Goal: Information Seeking & Learning: Get advice/opinions

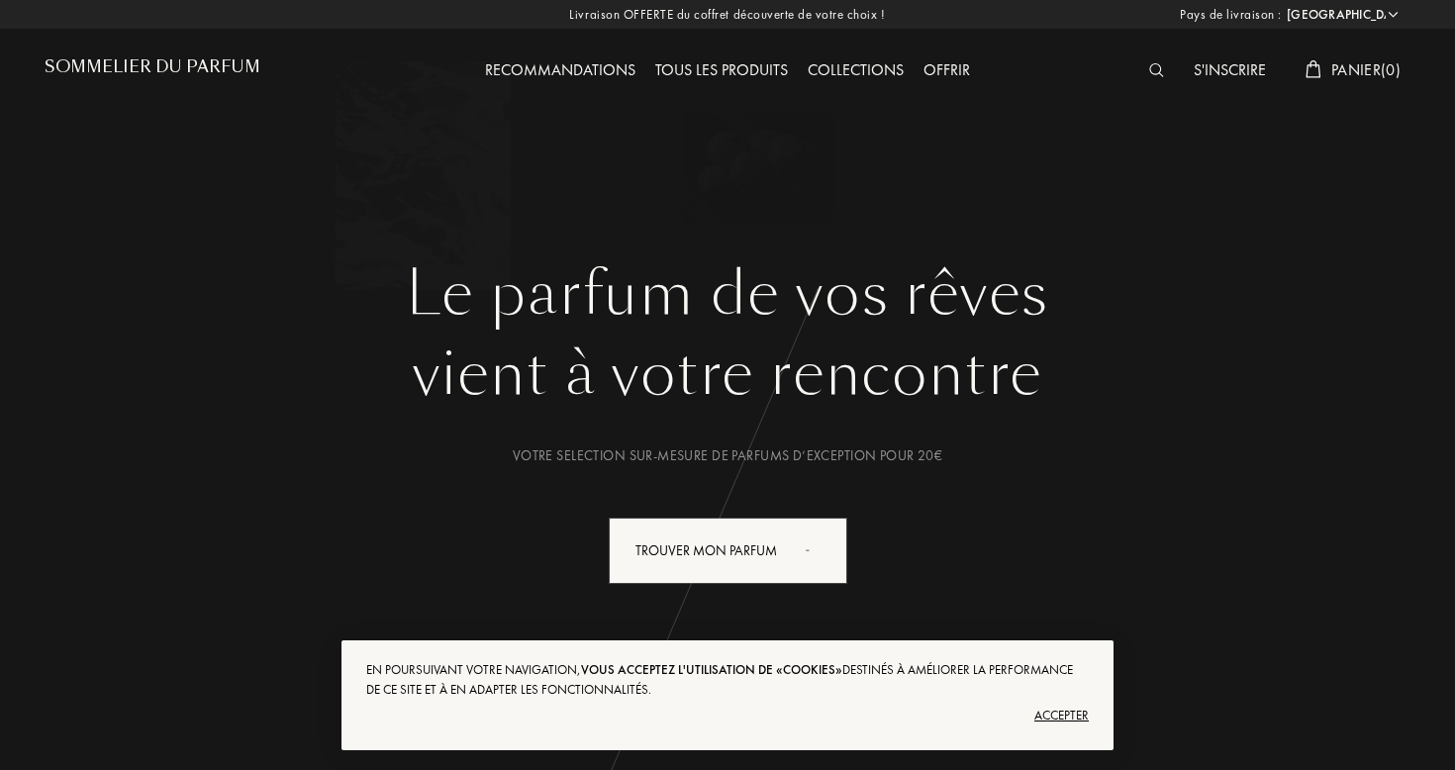
select select "FR"
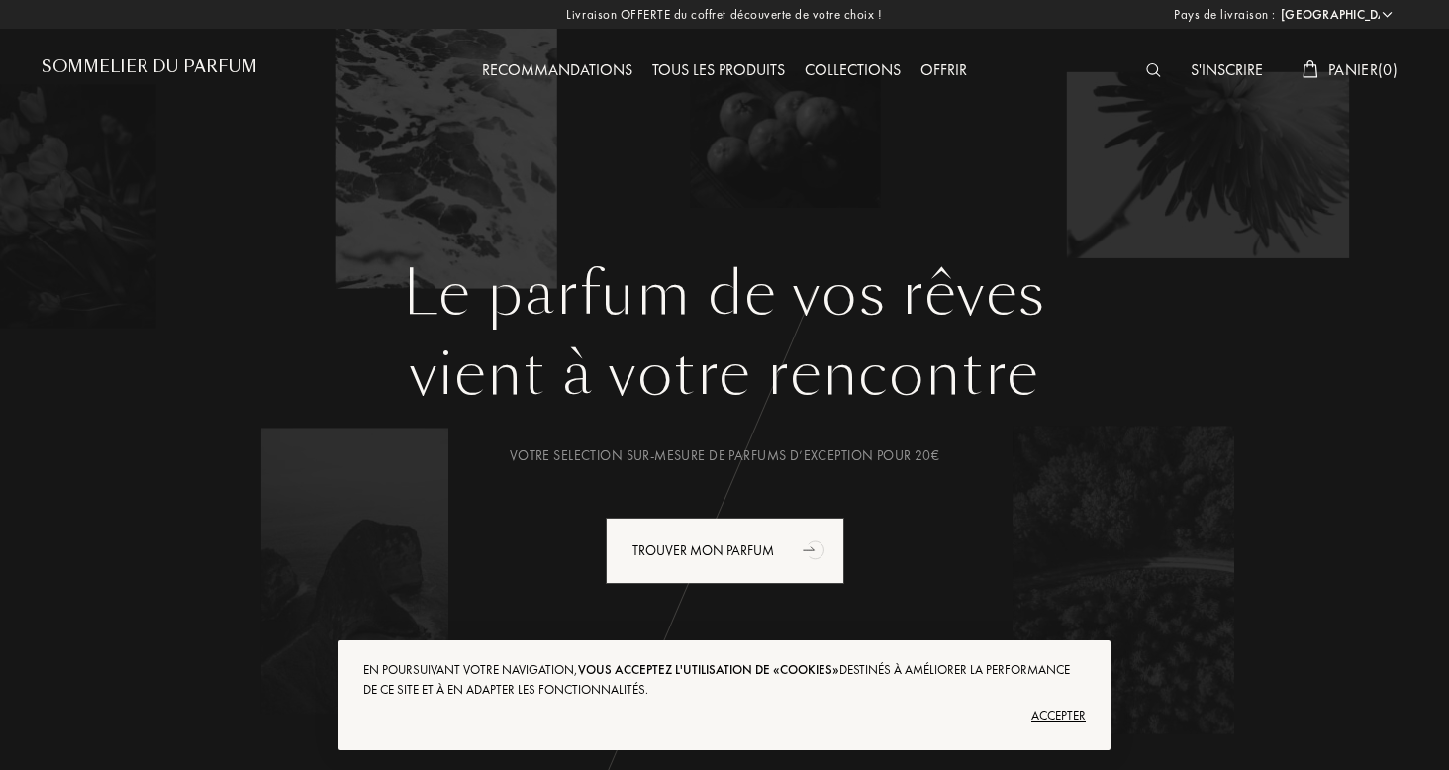
click at [1146, 59] on div at bounding box center [1159, 71] width 45 height 26
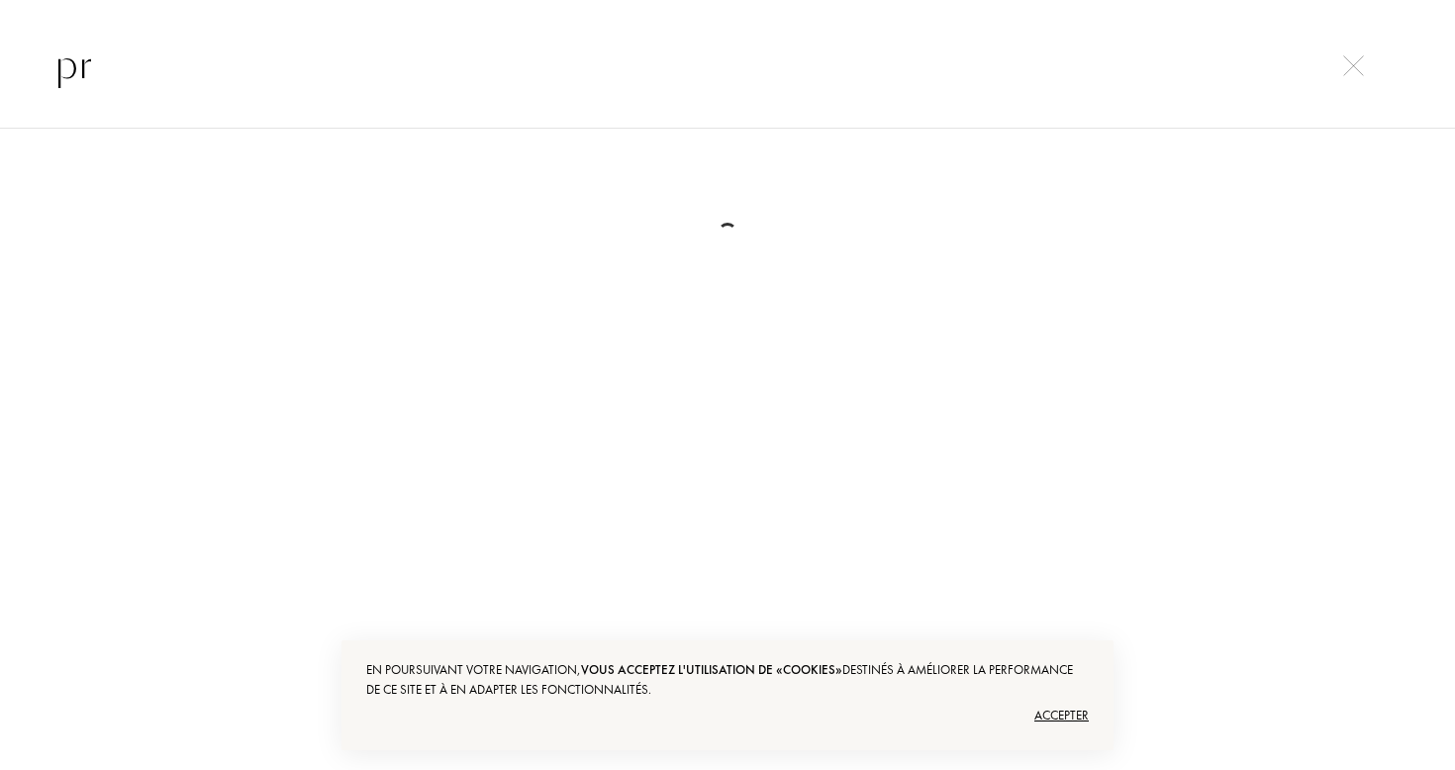
type input "p"
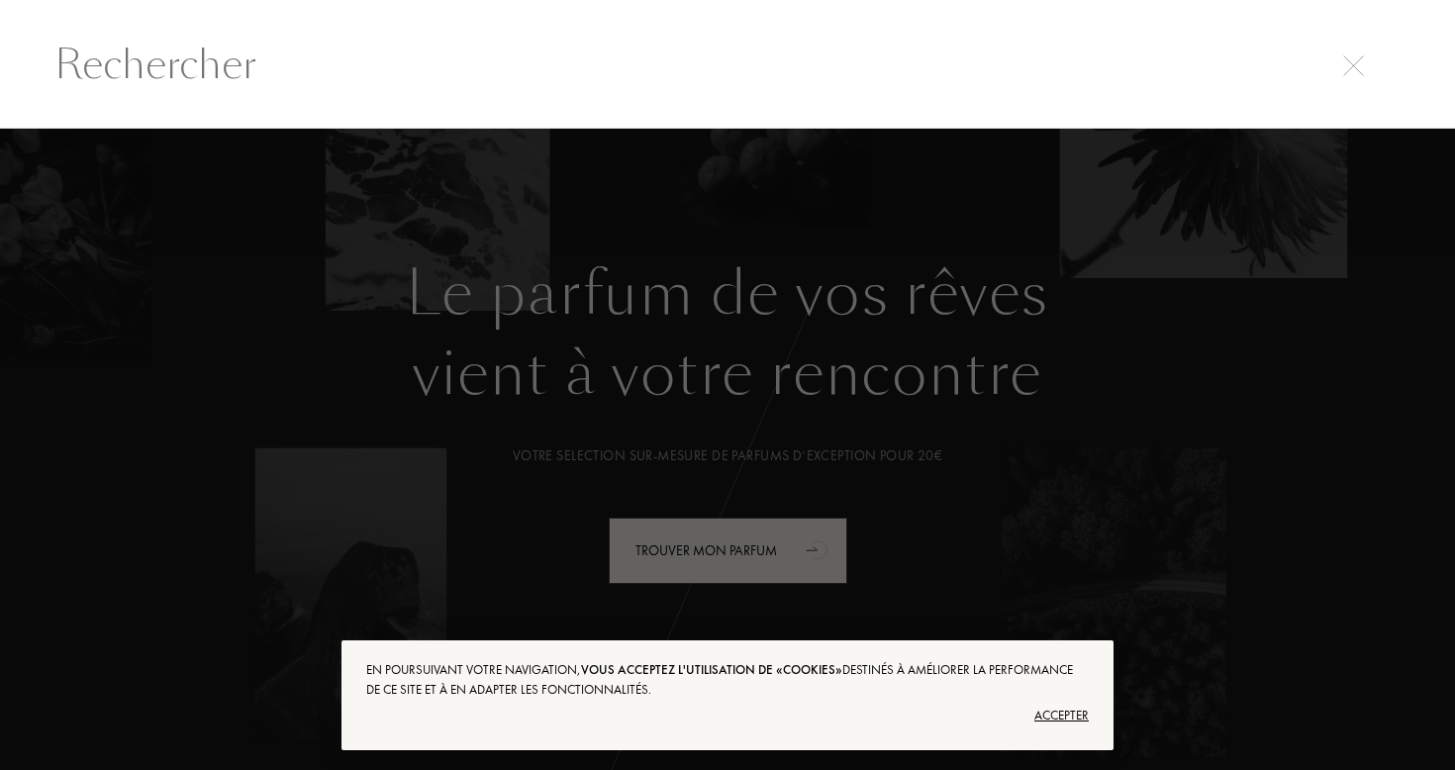
click at [983, 297] on div at bounding box center [727, 450] width 1455 height 643
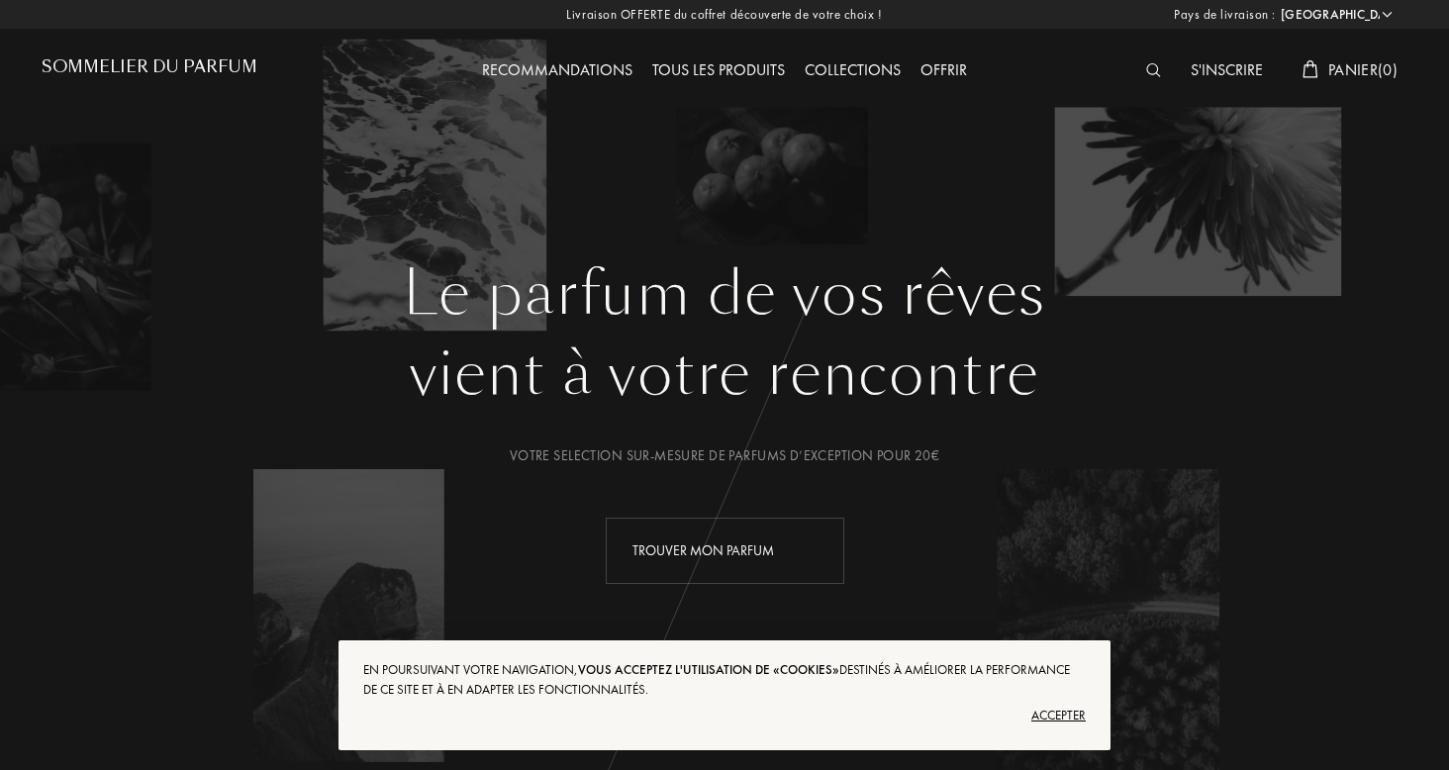
click at [794, 527] on div "Trouver mon parfum" at bounding box center [725, 551] width 239 height 66
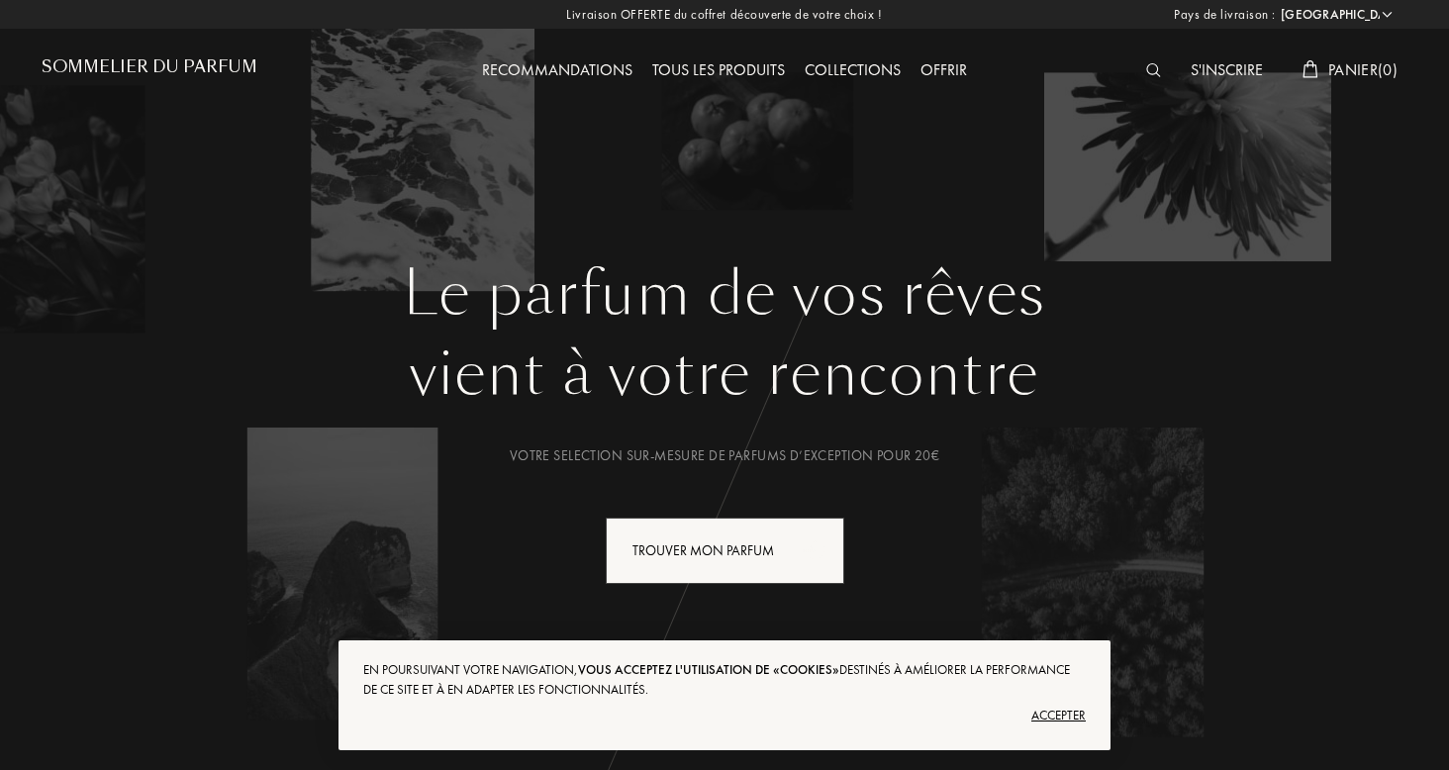
click at [727, 72] on div "Tous les produits" at bounding box center [719, 71] width 152 height 26
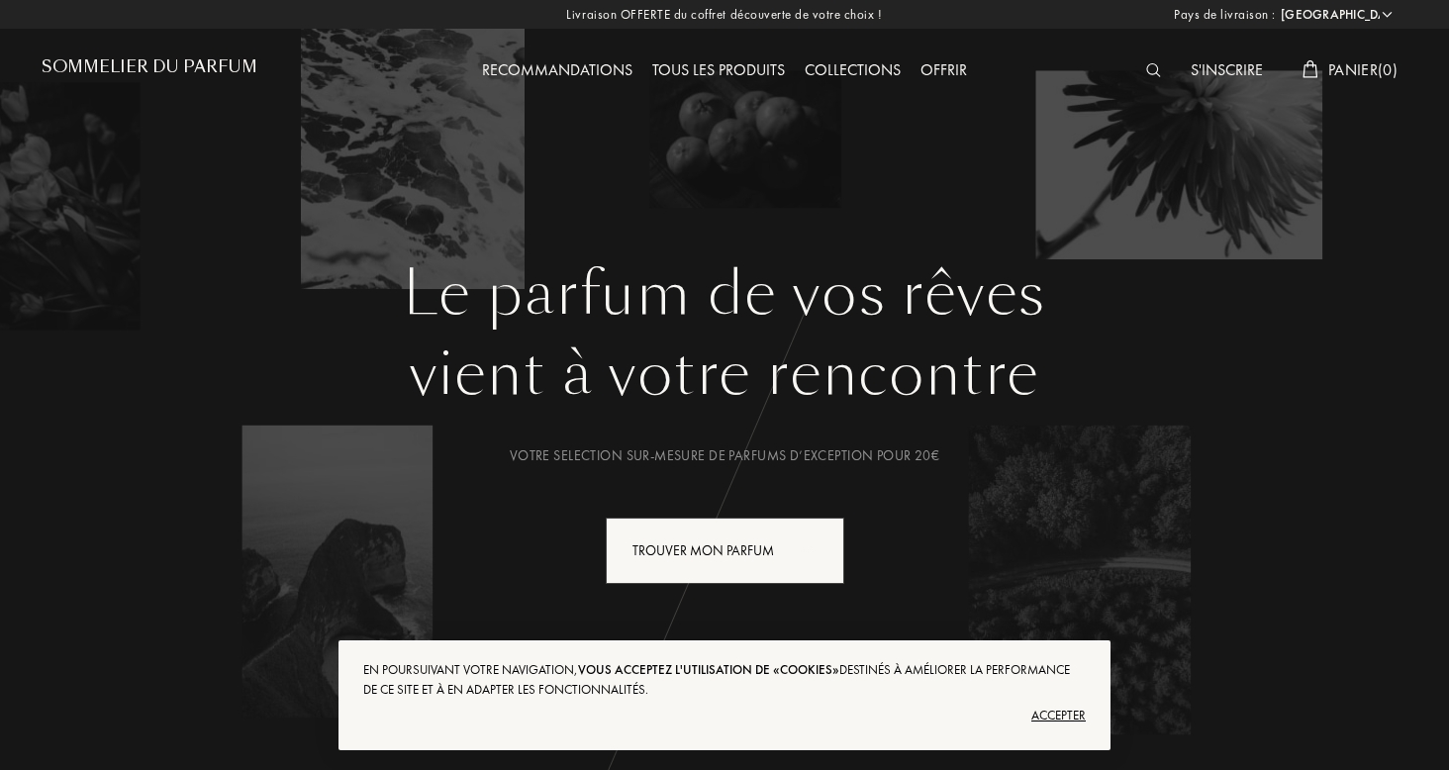
click at [566, 67] on div "Recommandations" at bounding box center [557, 71] width 170 height 26
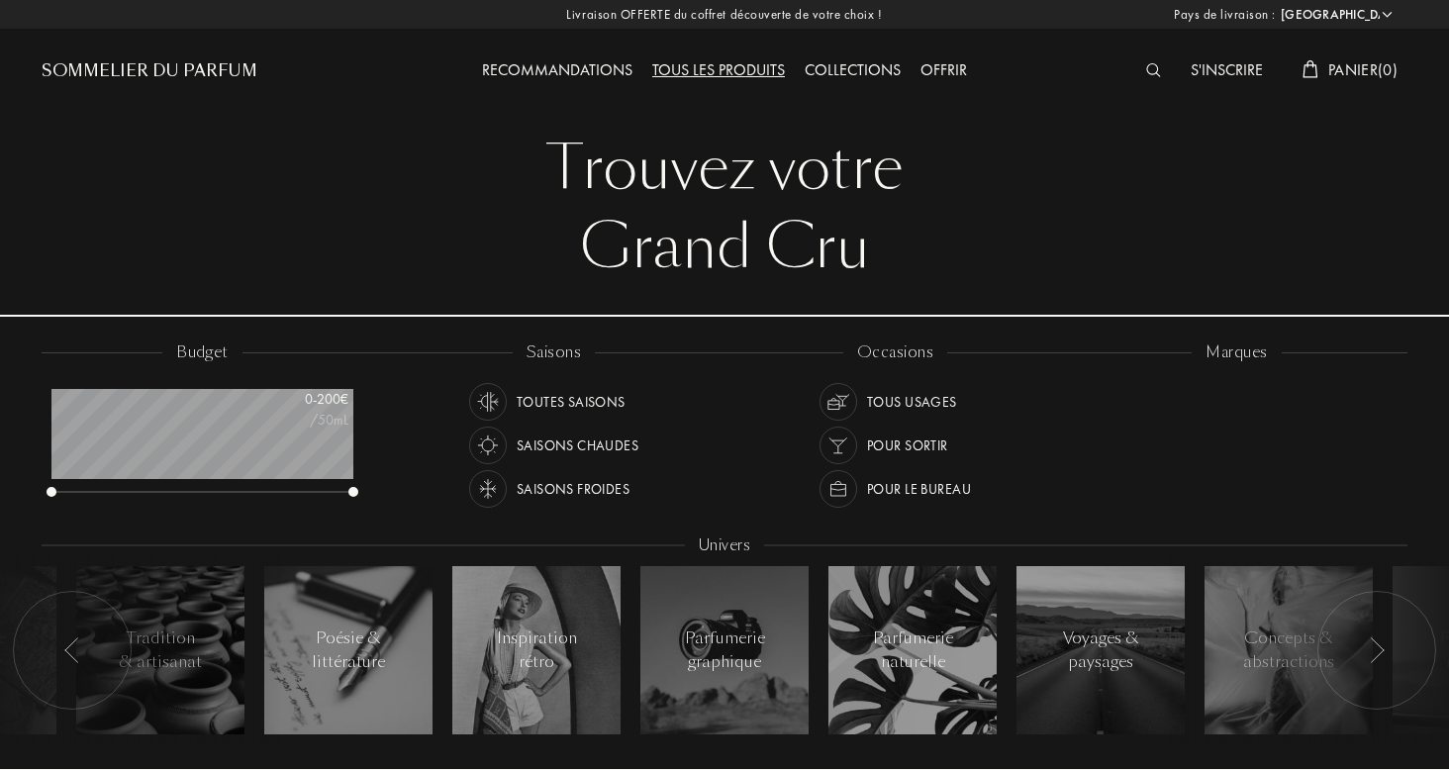
select select "FR"
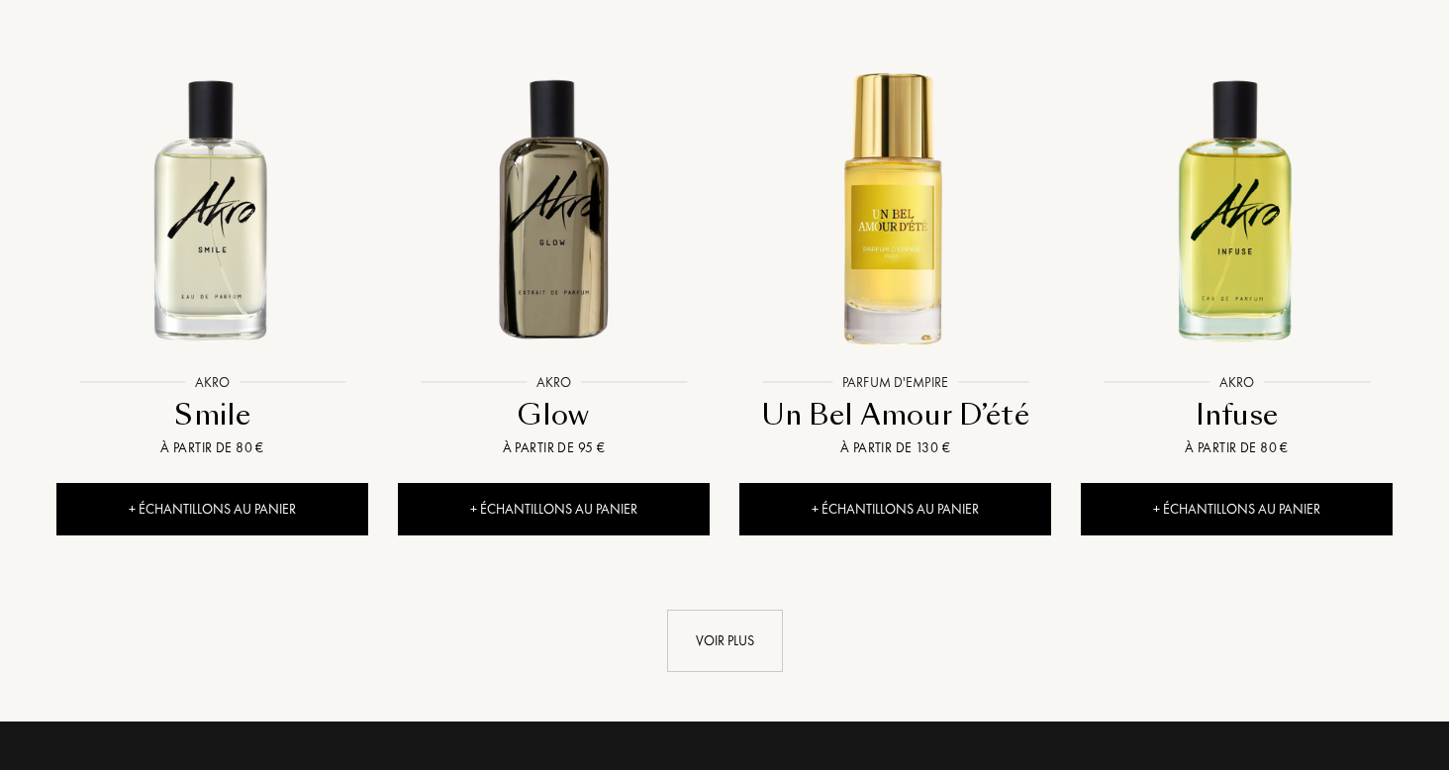
scroll to position [1996, 0]
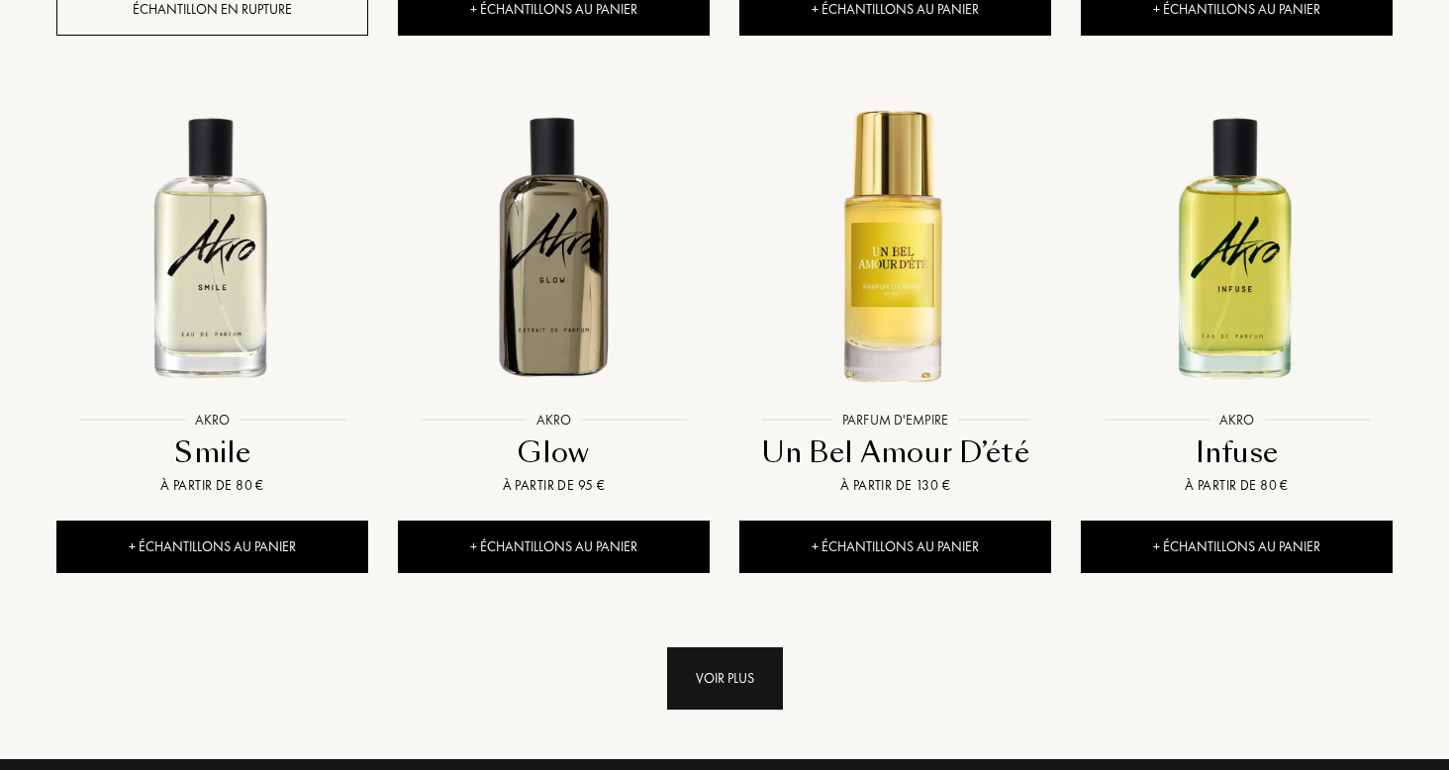
click at [761, 647] on div "Voir plus" at bounding box center [725, 678] width 116 height 62
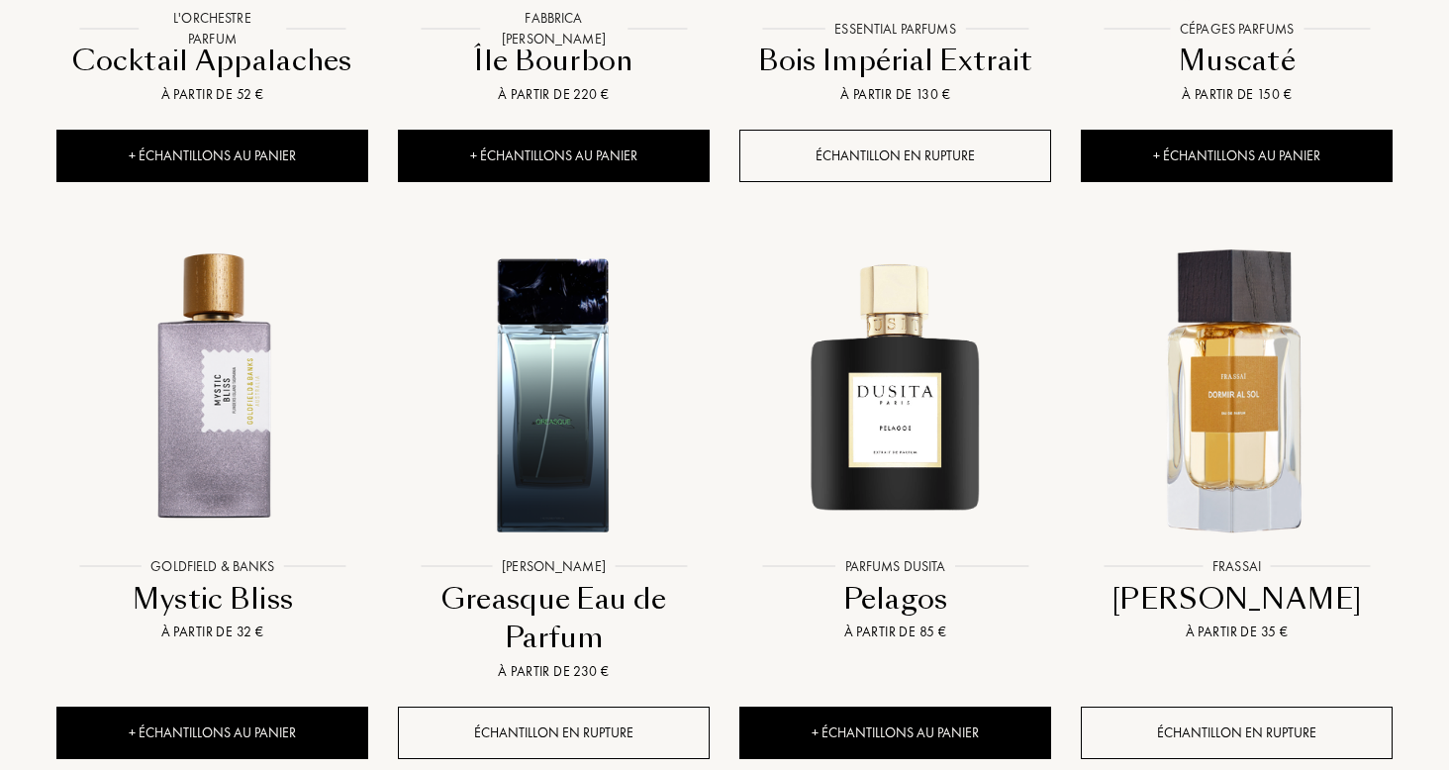
scroll to position [3732, 0]
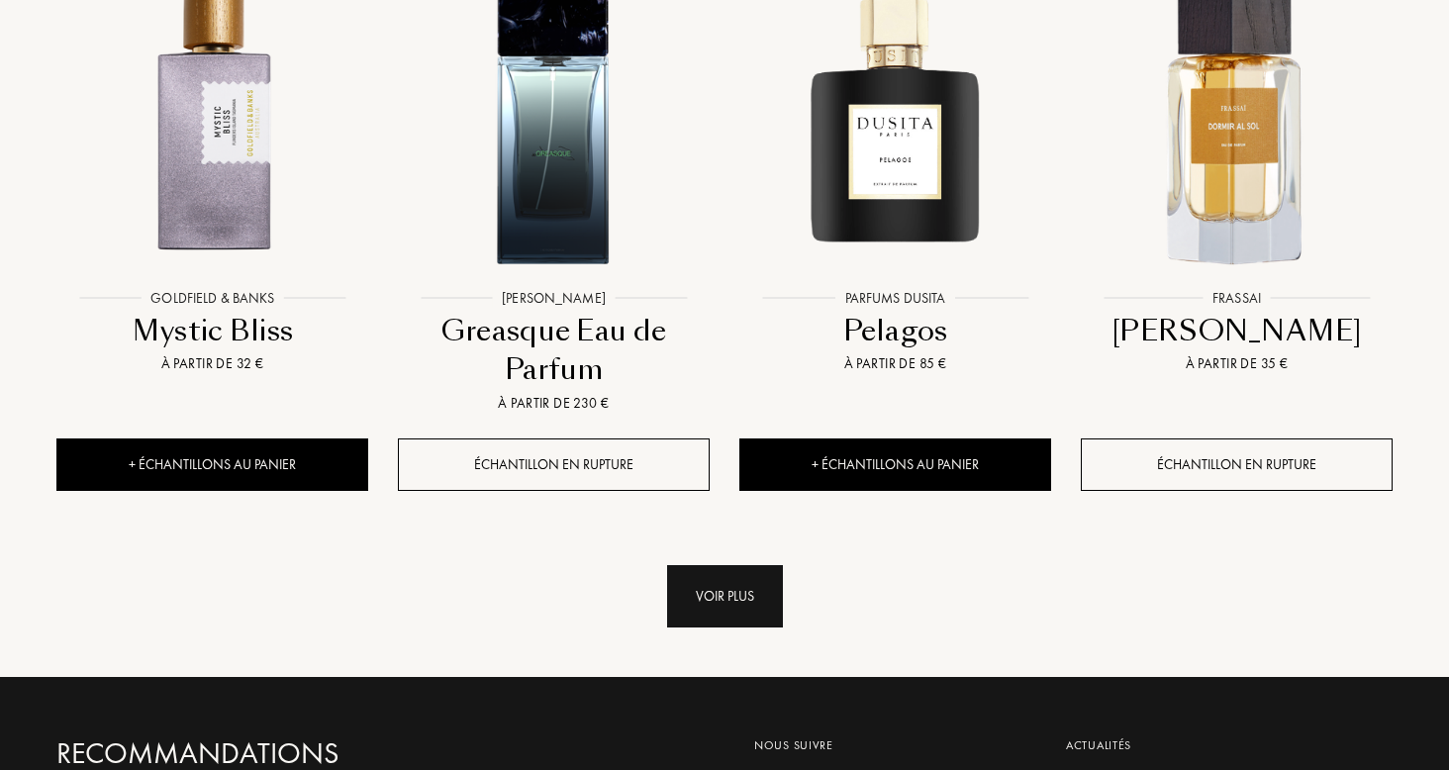
click at [711, 565] on div "Voir plus" at bounding box center [725, 596] width 116 height 62
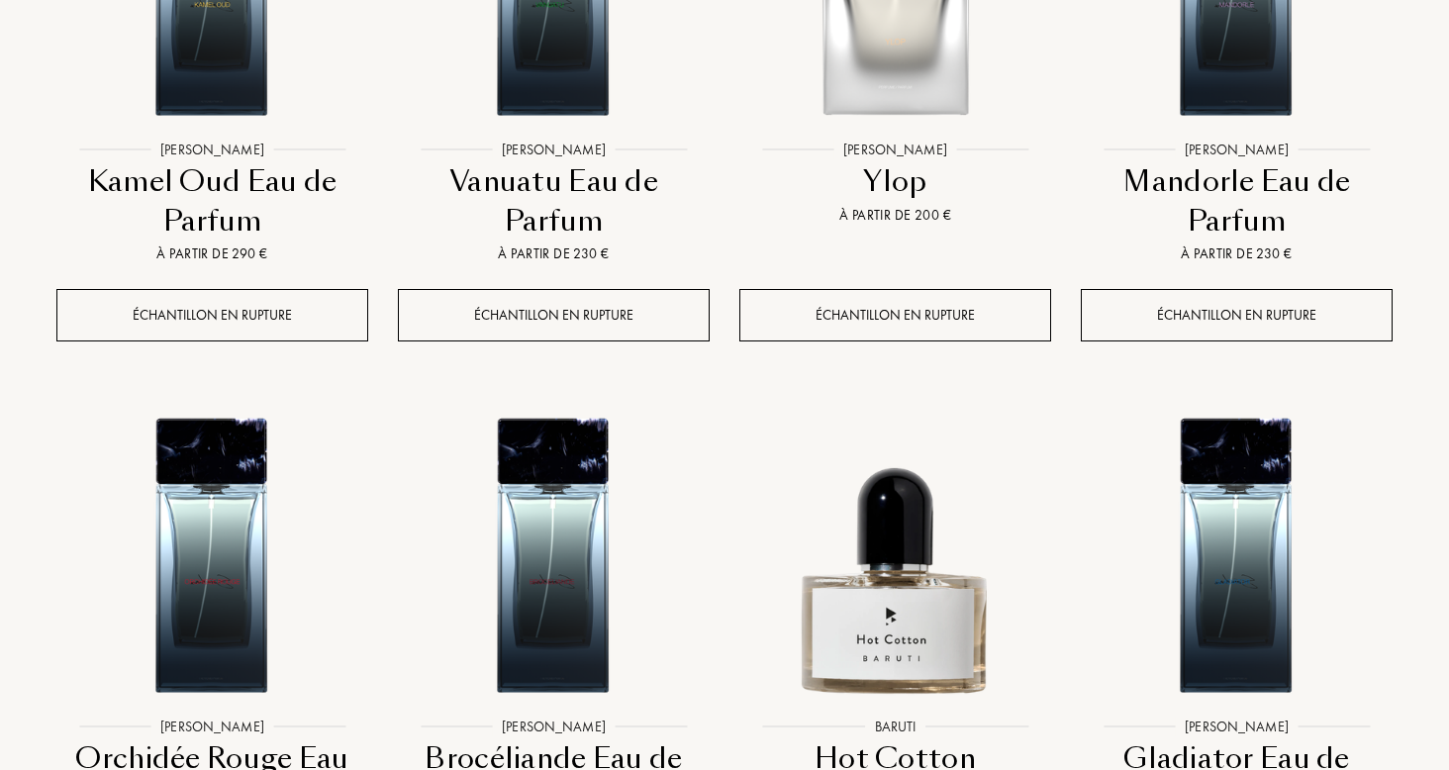
scroll to position [5068, 0]
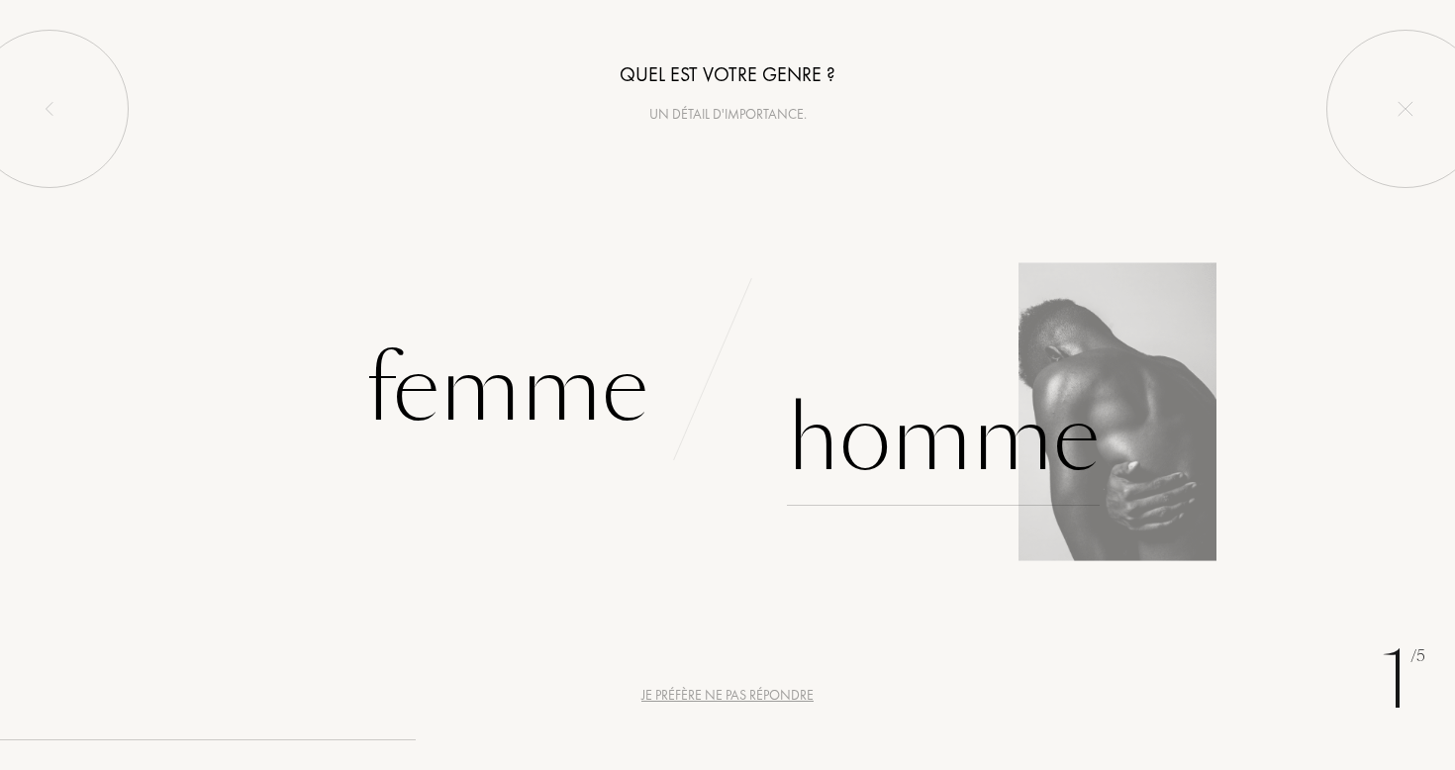
click at [899, 439] on div "Homme" at bounding box center [943, 439] width 313 height 134
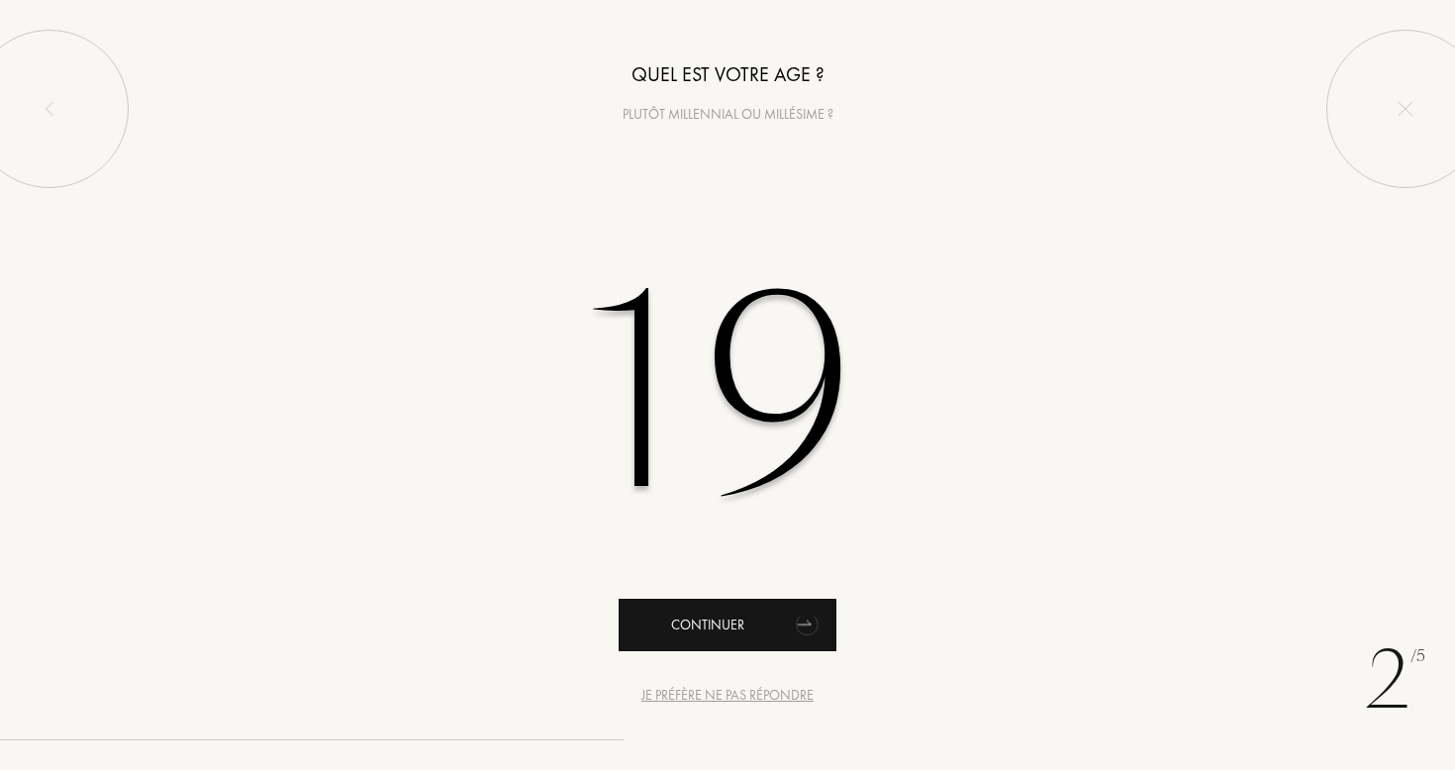
type input "19"
click at [727, 628] on div "Continuer" at bounding box center [728, 625] width 218 height 52
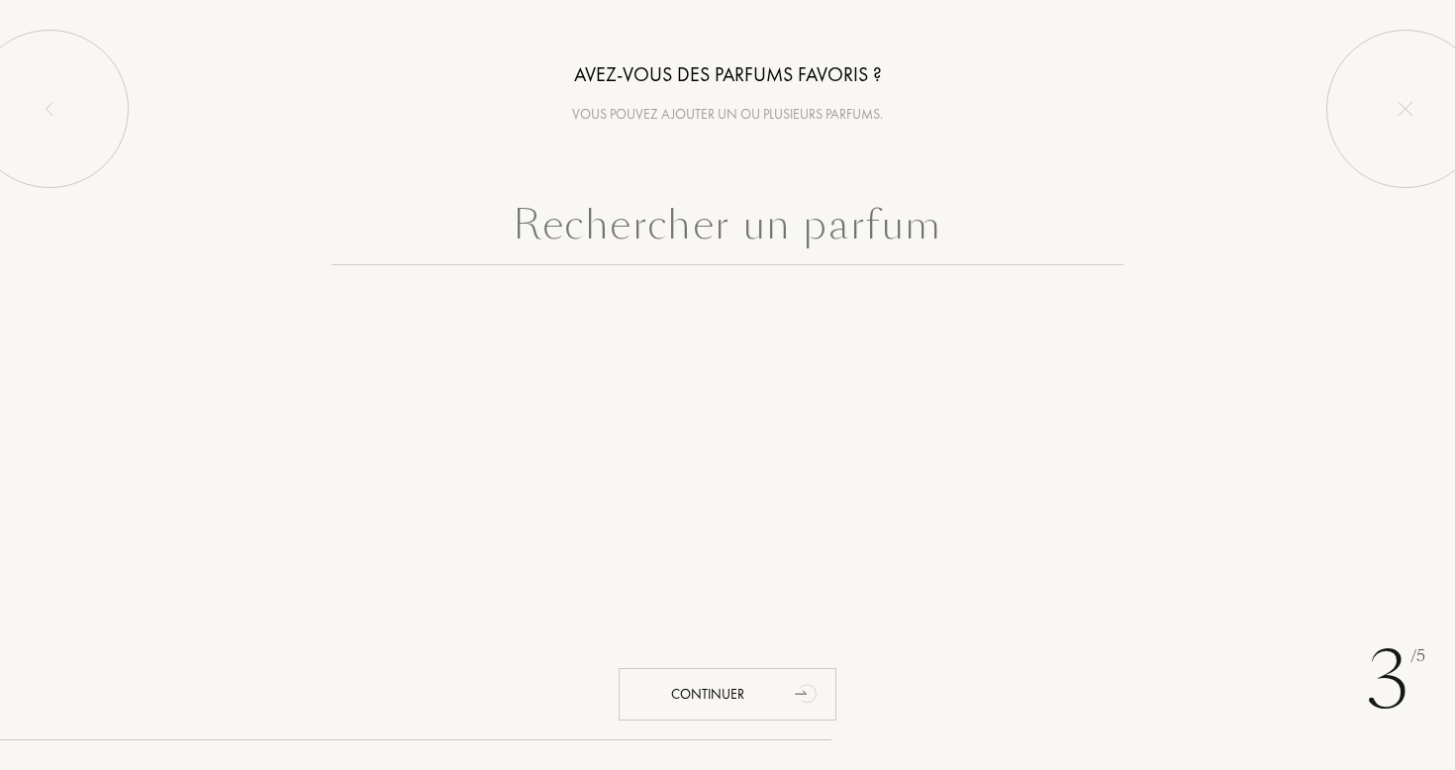
click at [765, 247] on input "text" at bounding box center [728, 229] width 792 height 71
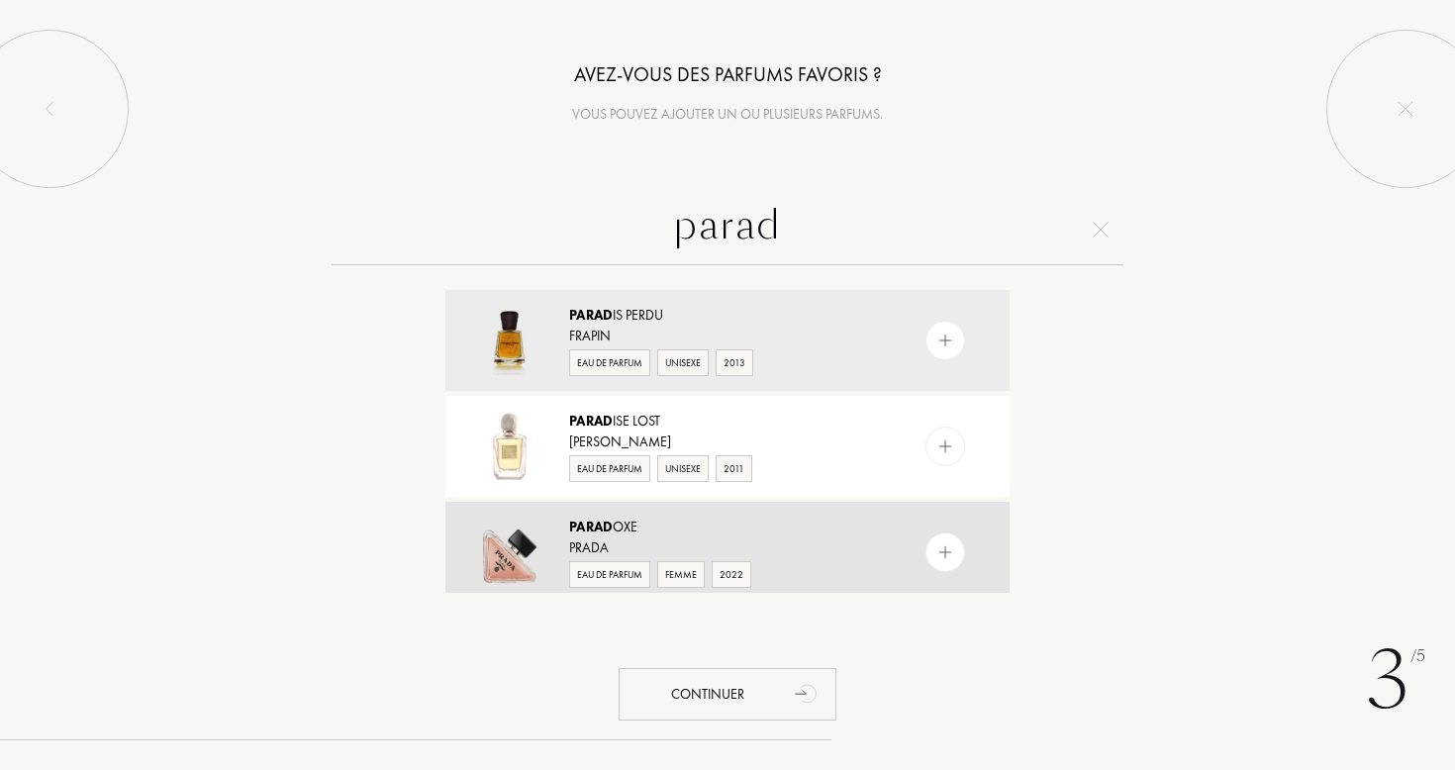
type input "parad"
click at [708, 533] on div "Parad oxe" at bounding box center [726, 527] width 315 height 21
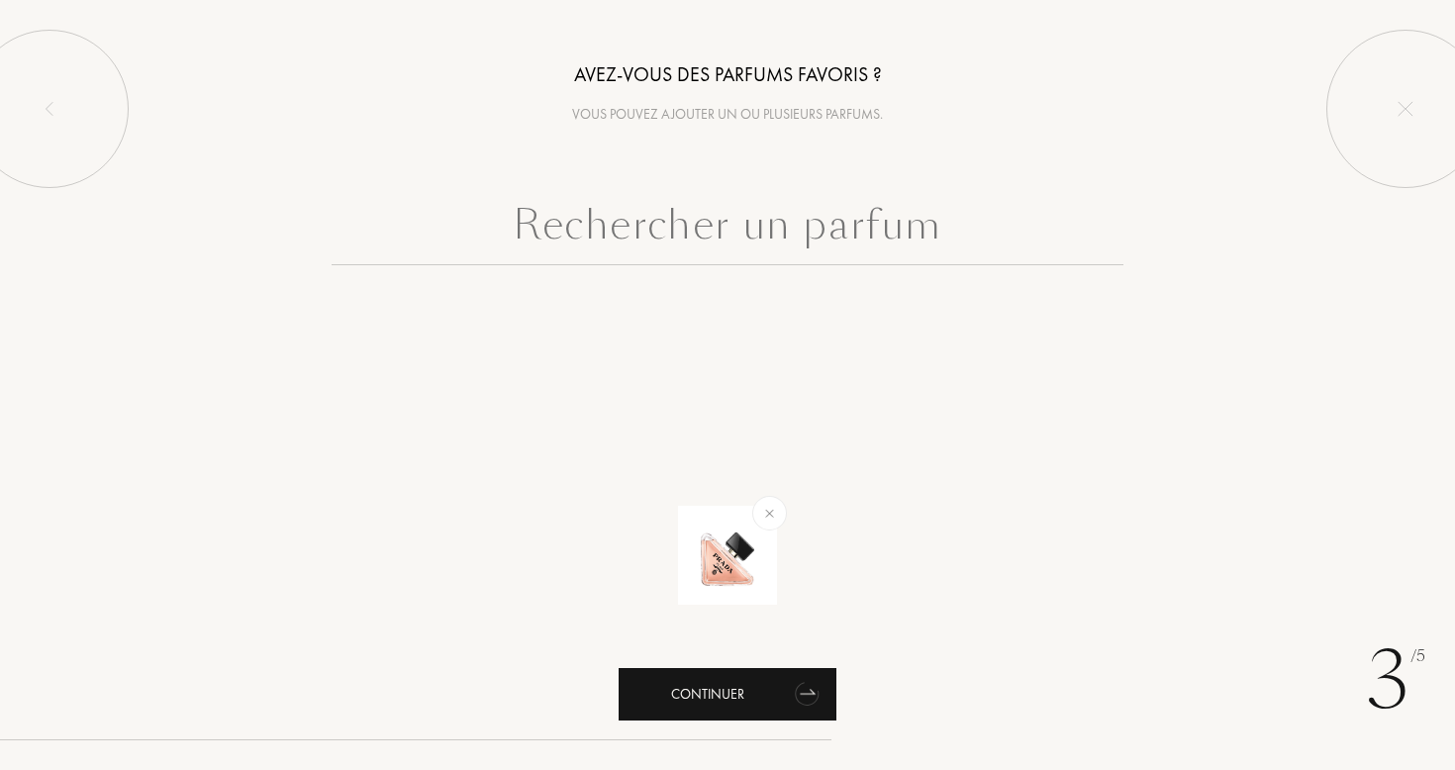
click at [732, 668] on div "Continuer" at bounding box center [728, 694] width 218 height 52
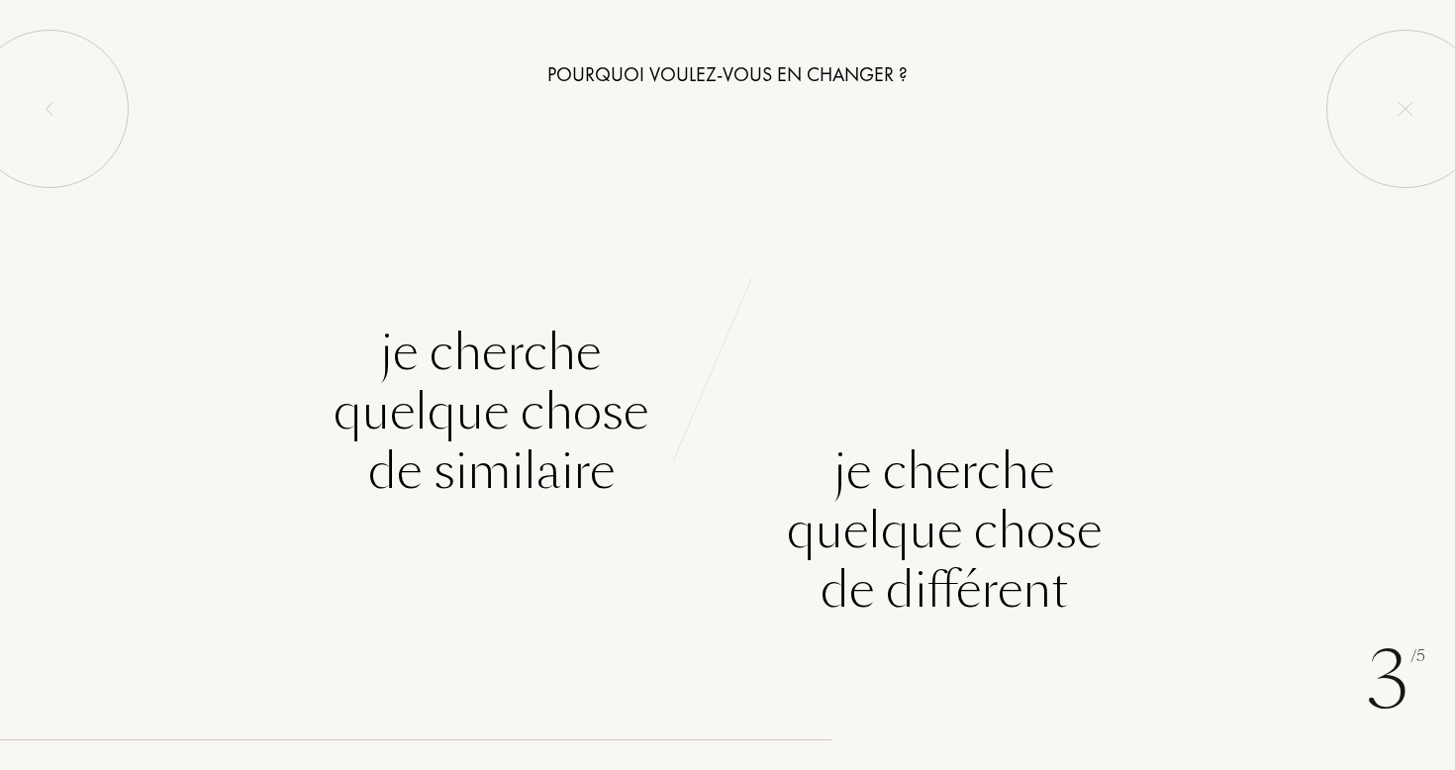
click at [431, 265] on div "Pourquoi voulez-vous en changer ? Je cherche quelque chose de similaire Je cher…" at bounding box center [727, 313] width 1455 height 627
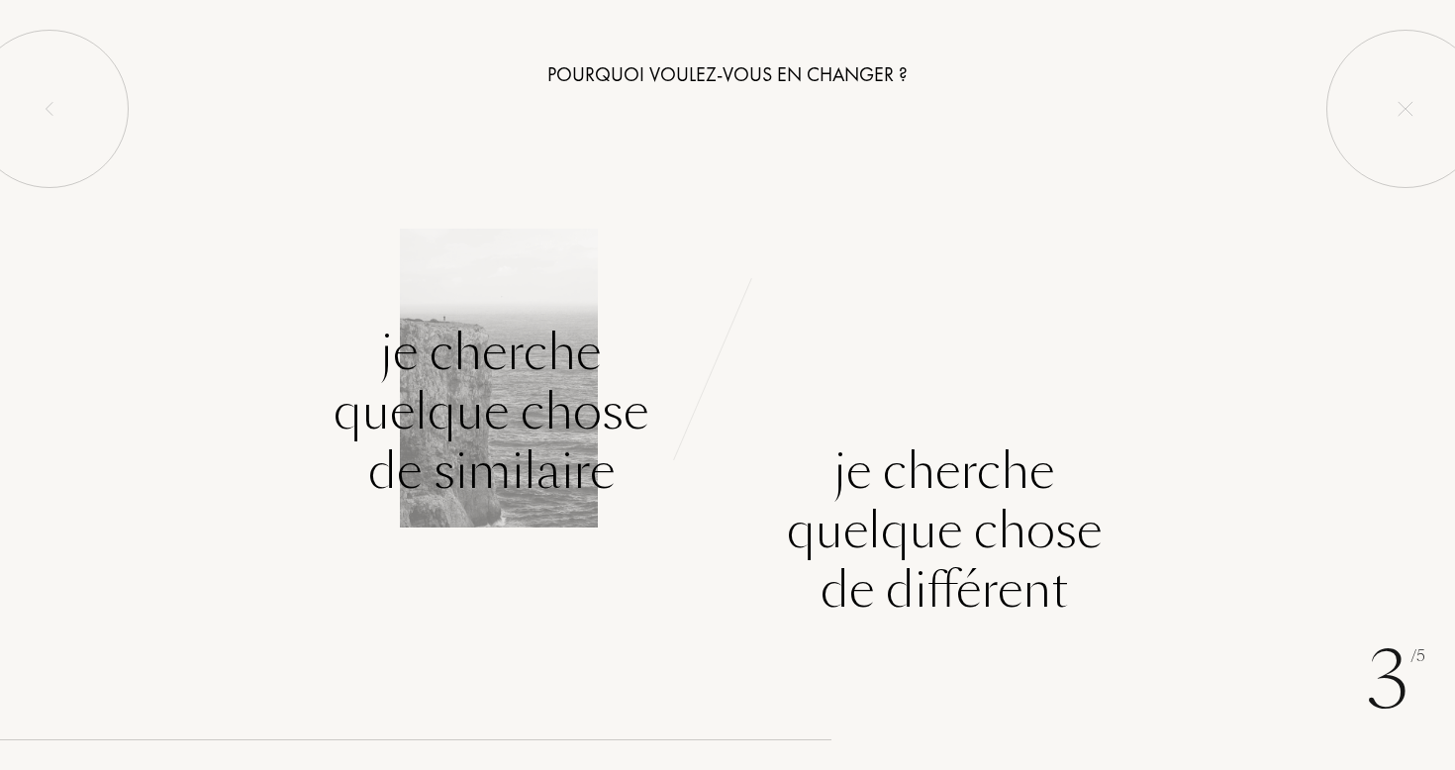
click at [461, 363] on div "Je cherche quelque chose de similaire" at bounding box center [491, 412] width 315 height 178
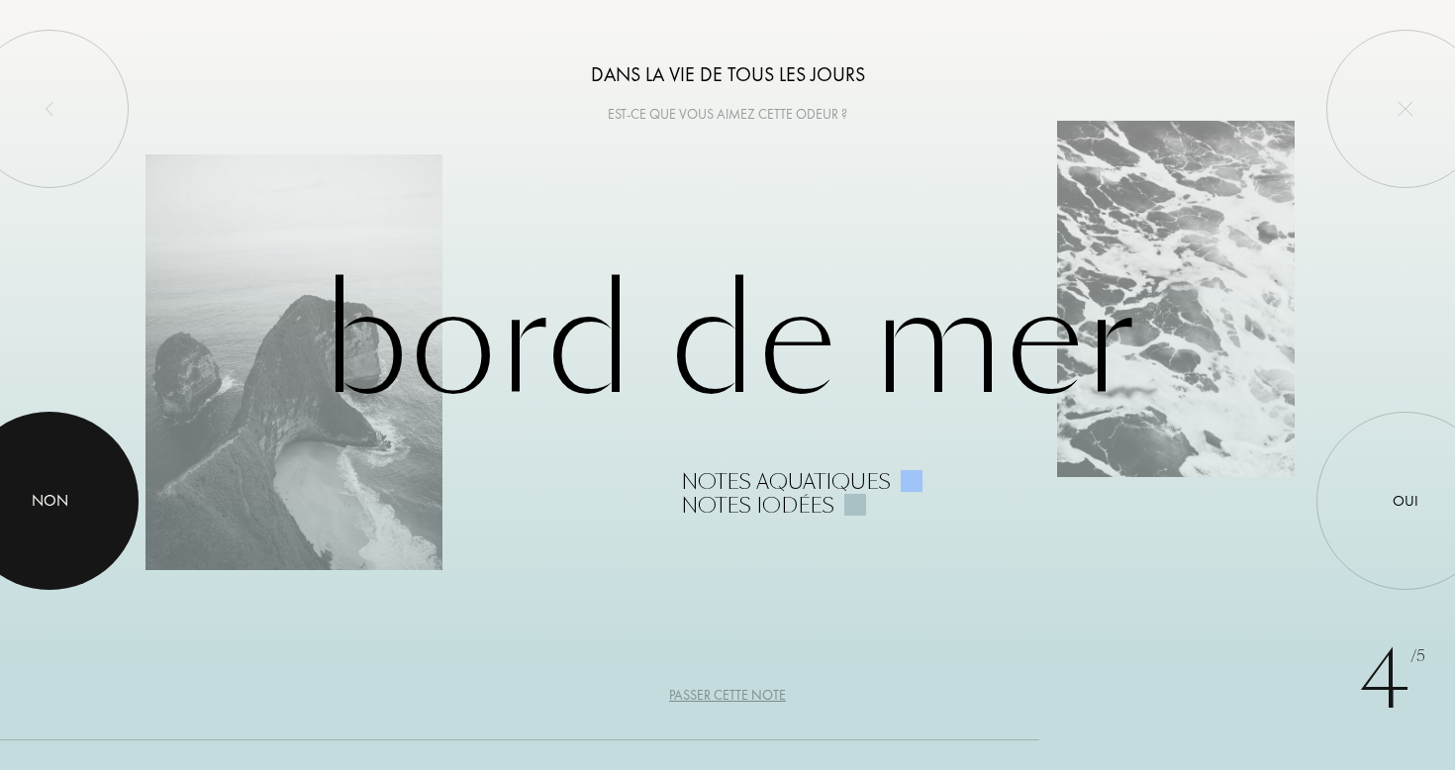
click at [114, 495] on div at bounding box center [49, 501] width 178 height 178
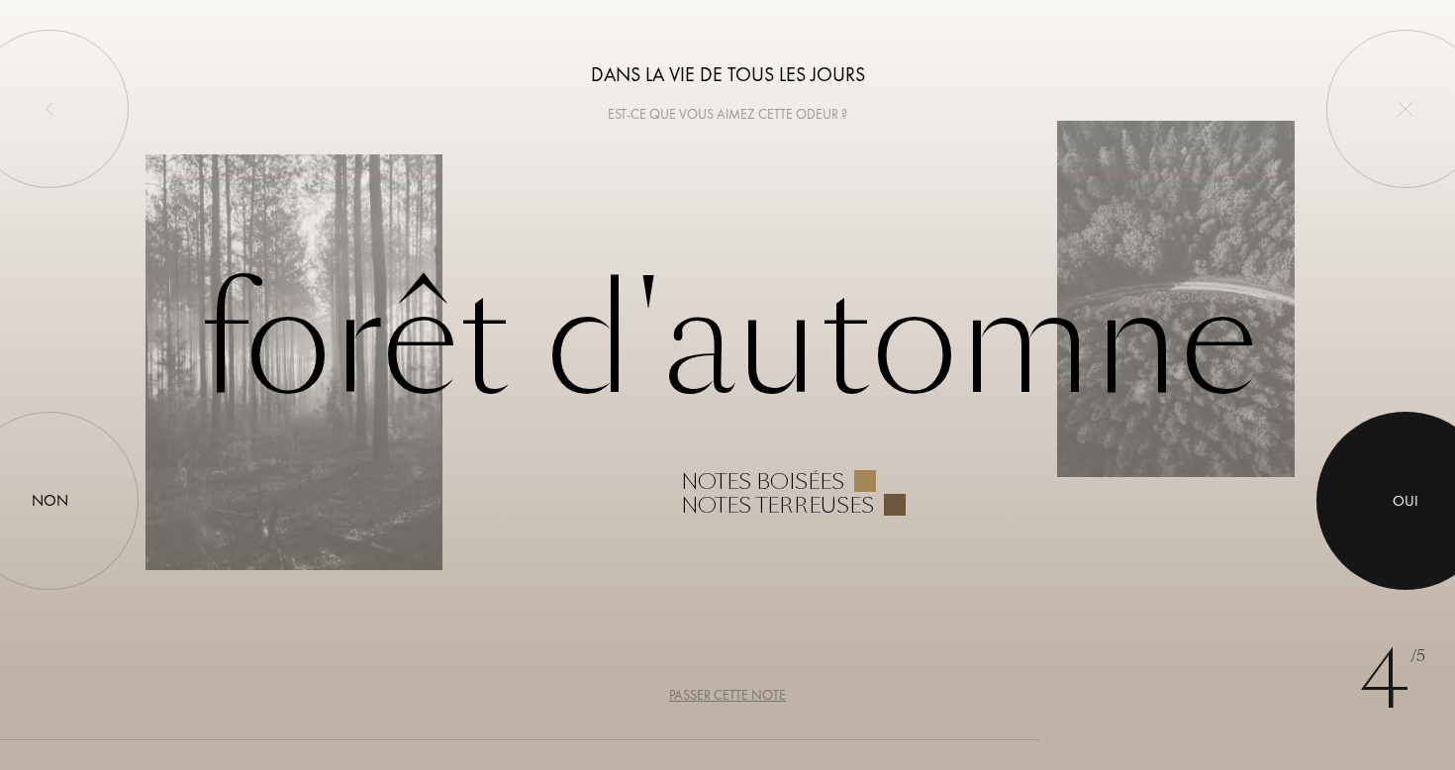
click at [1384, 419] on div at bounding box center [1406, 501] width 178 height 178
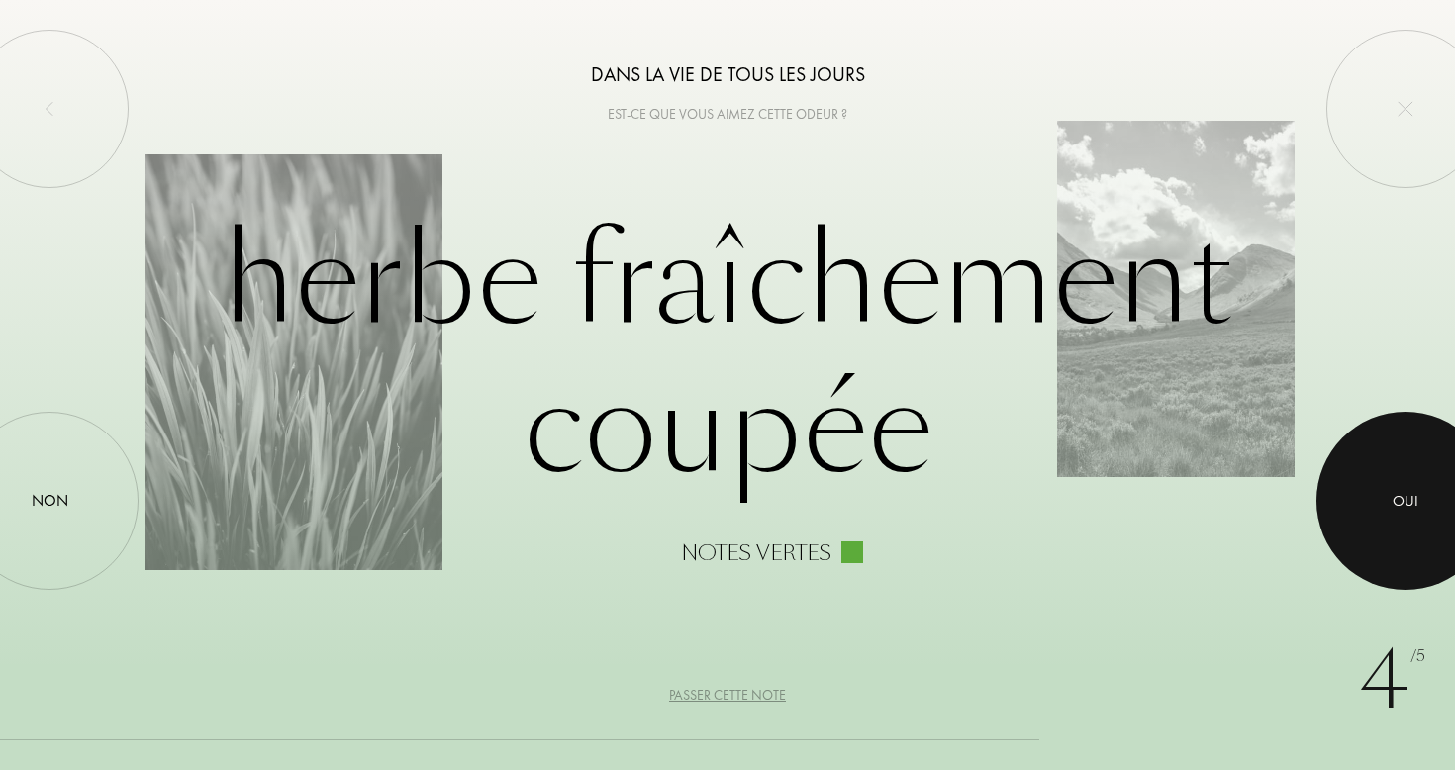
click at [1440, 502] on div at bounding box center [1406, 501] width 178 height 178
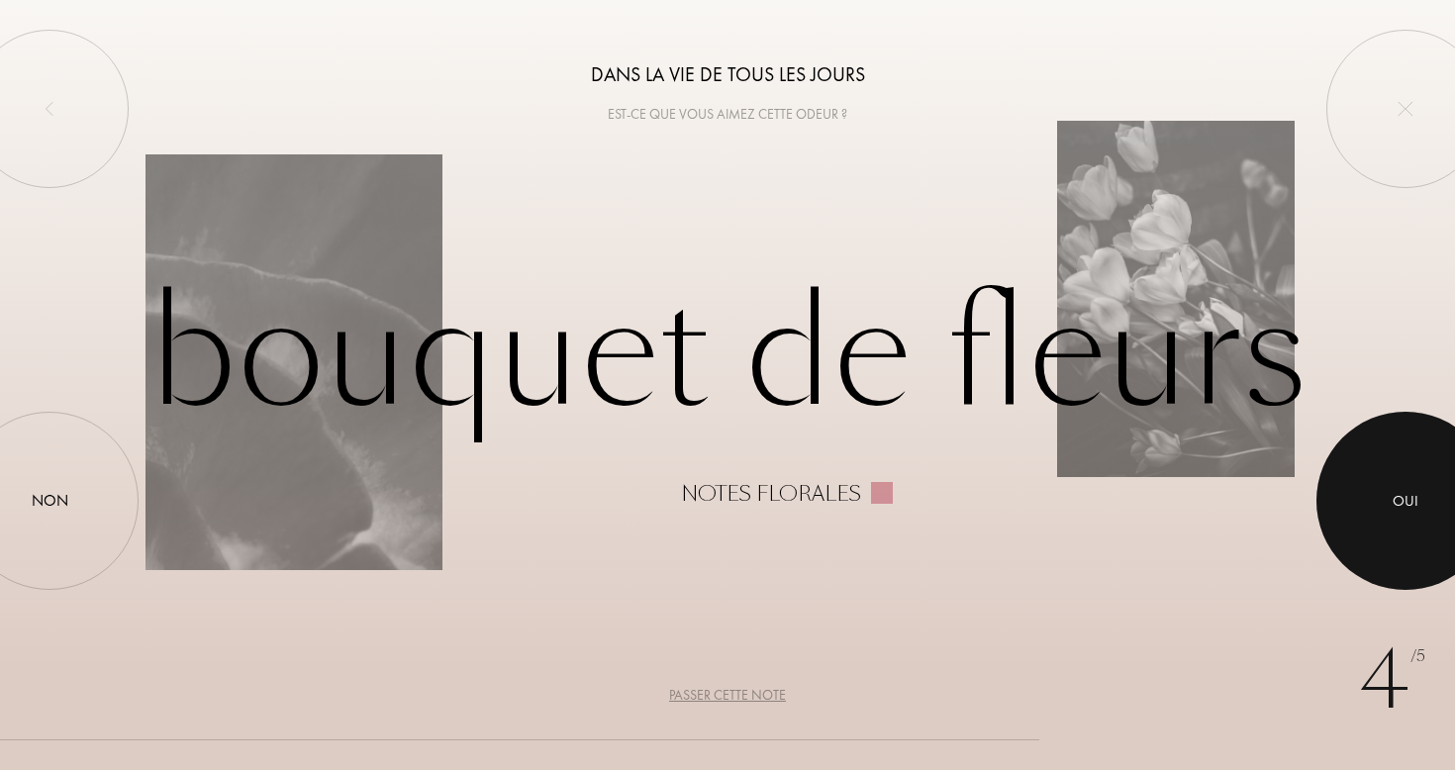
click at [1440, 502] on div at bounding box center [1406, 501] width 178 height 178
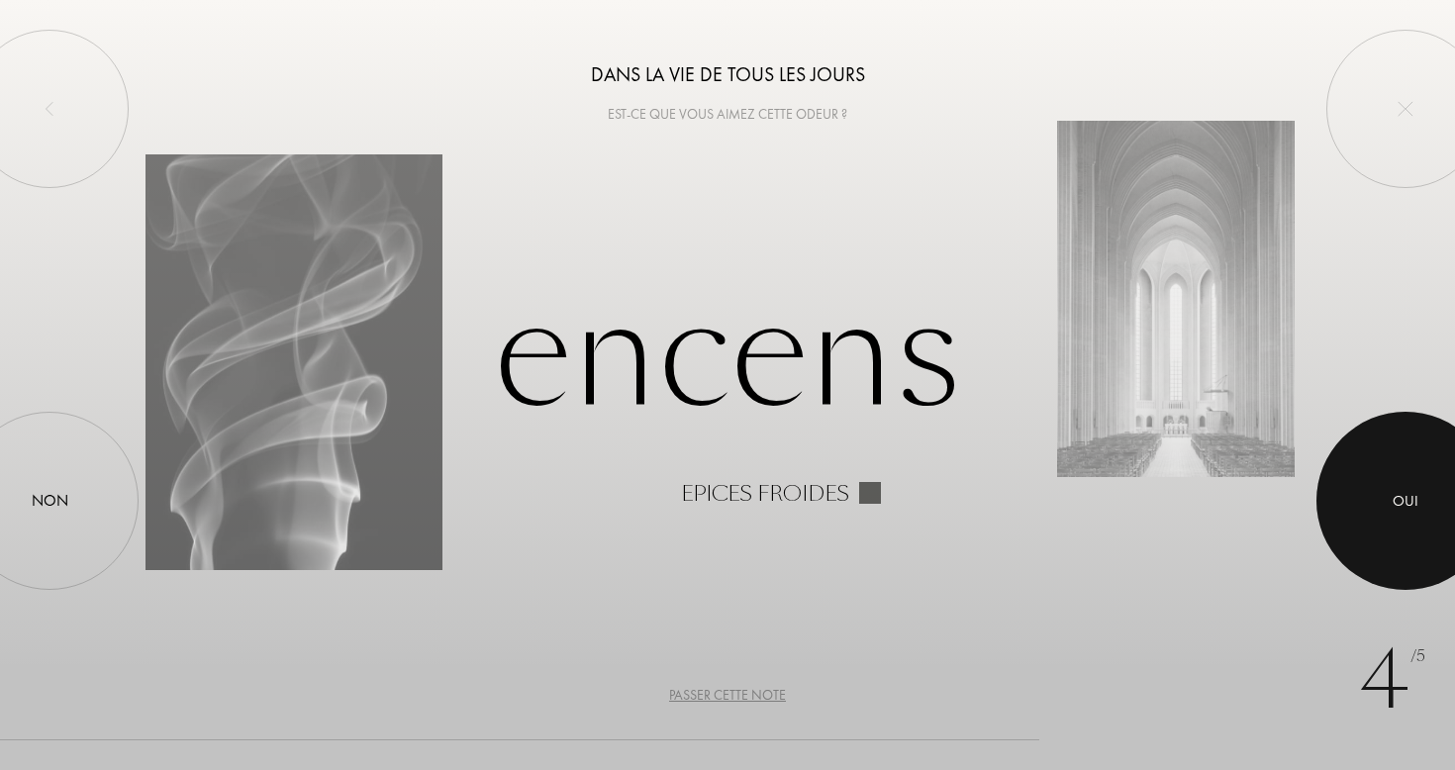
click at [1366, 519] on div at bounding box center [1406, 501] width 178 height 178
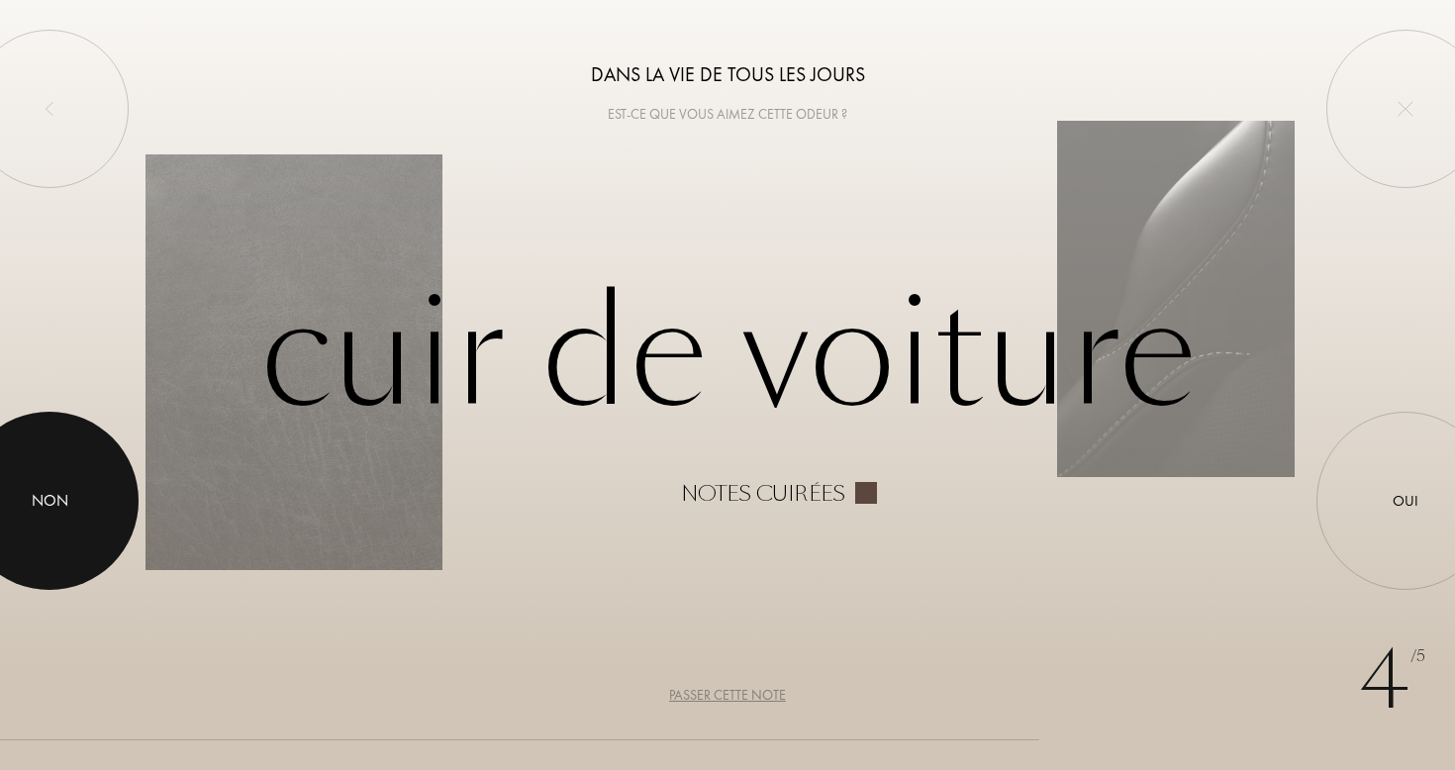
click at [98, 501] on div at bounding box center [49, 501] width 178 height 178
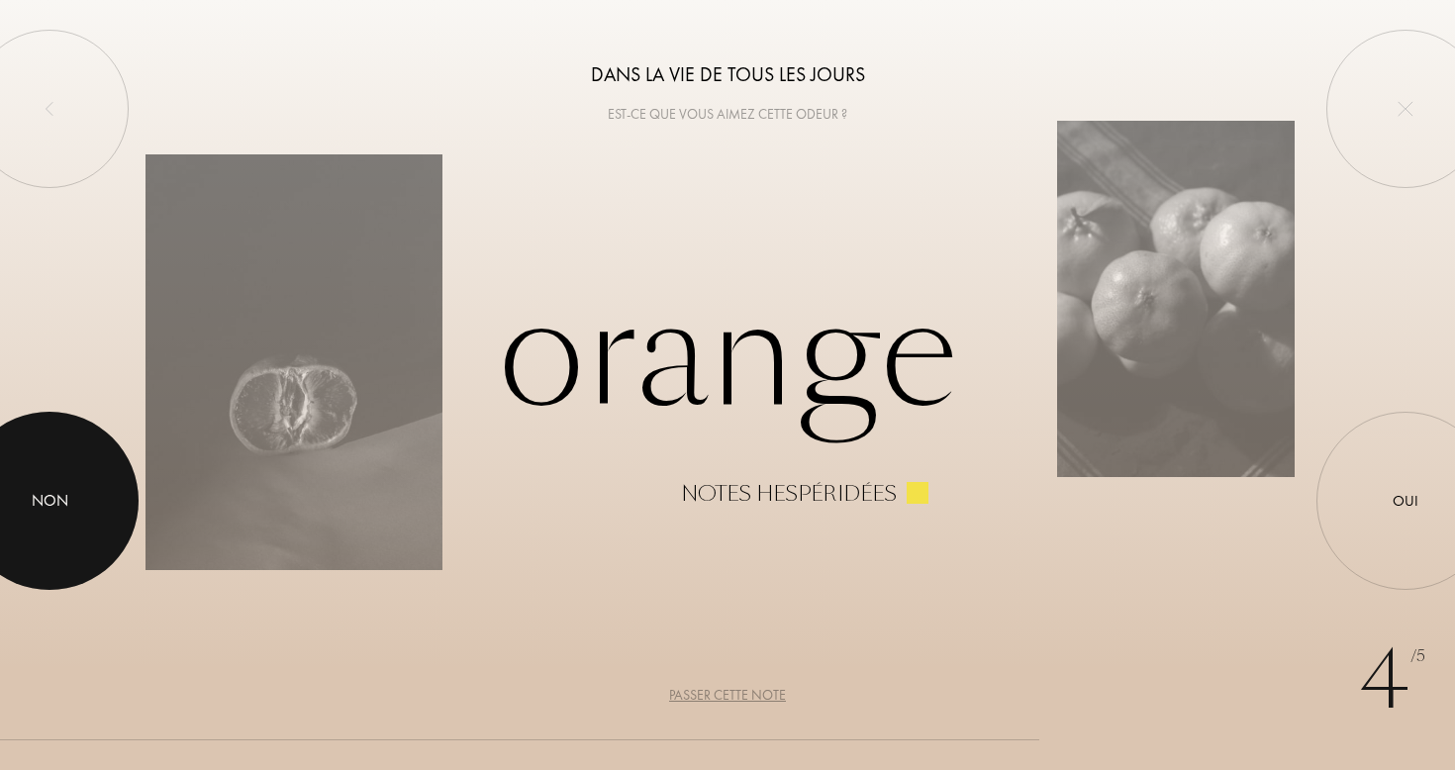
click at [39, 514] on div at bounding box center [49, 501] width 178 height 178
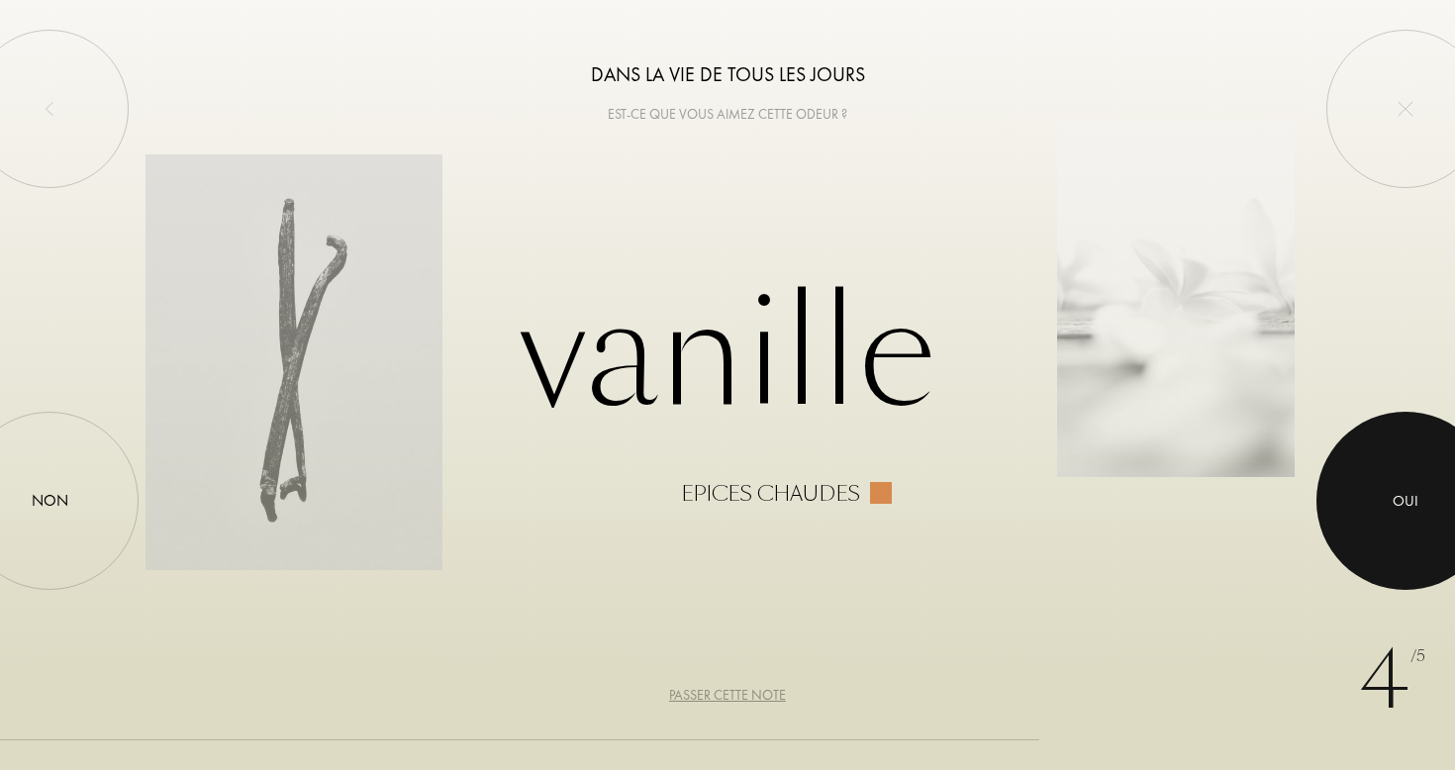
click at [1447, 498] on div at bounding box center [1406, 501] width 178 height 178
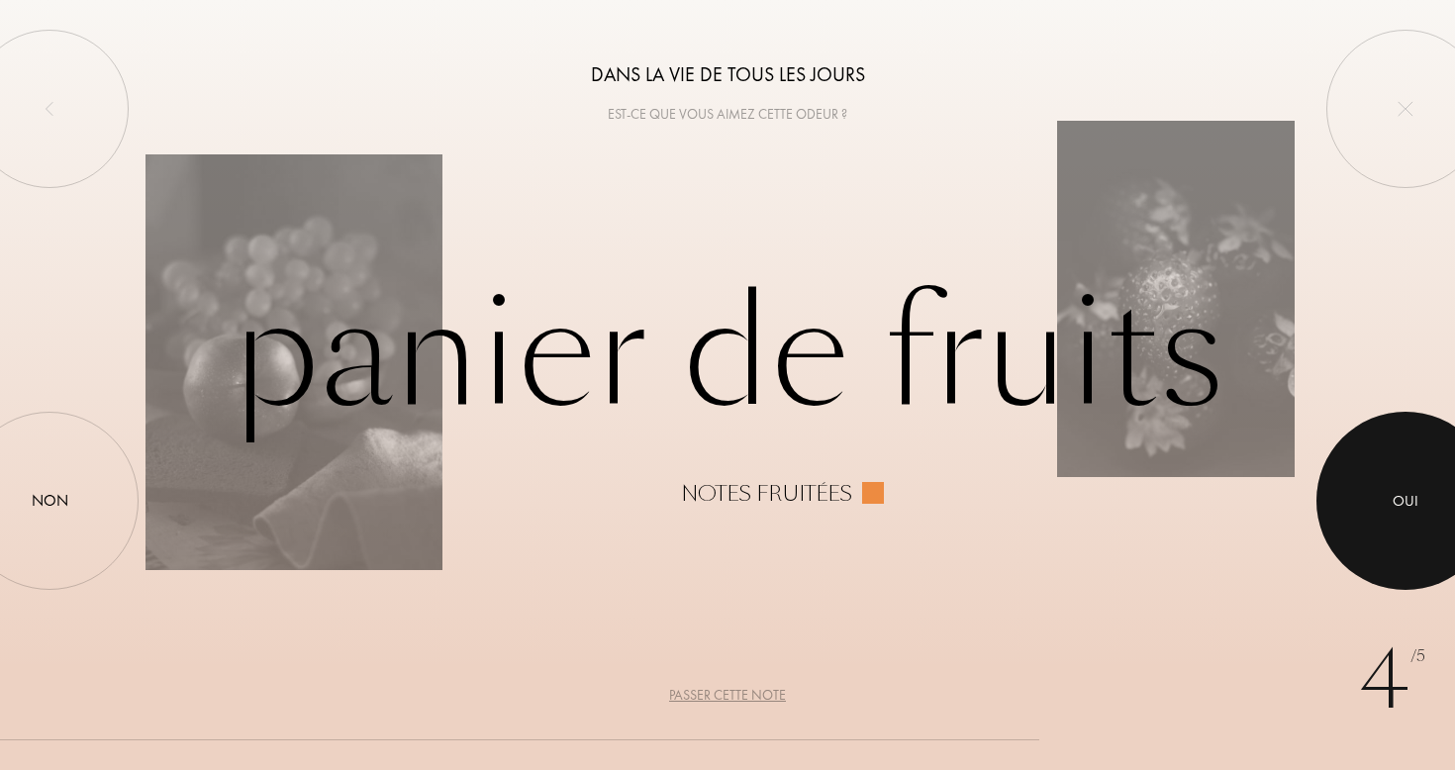
click at [1444, 578] on div at bounding box center [1406, 501] width 178 height 178
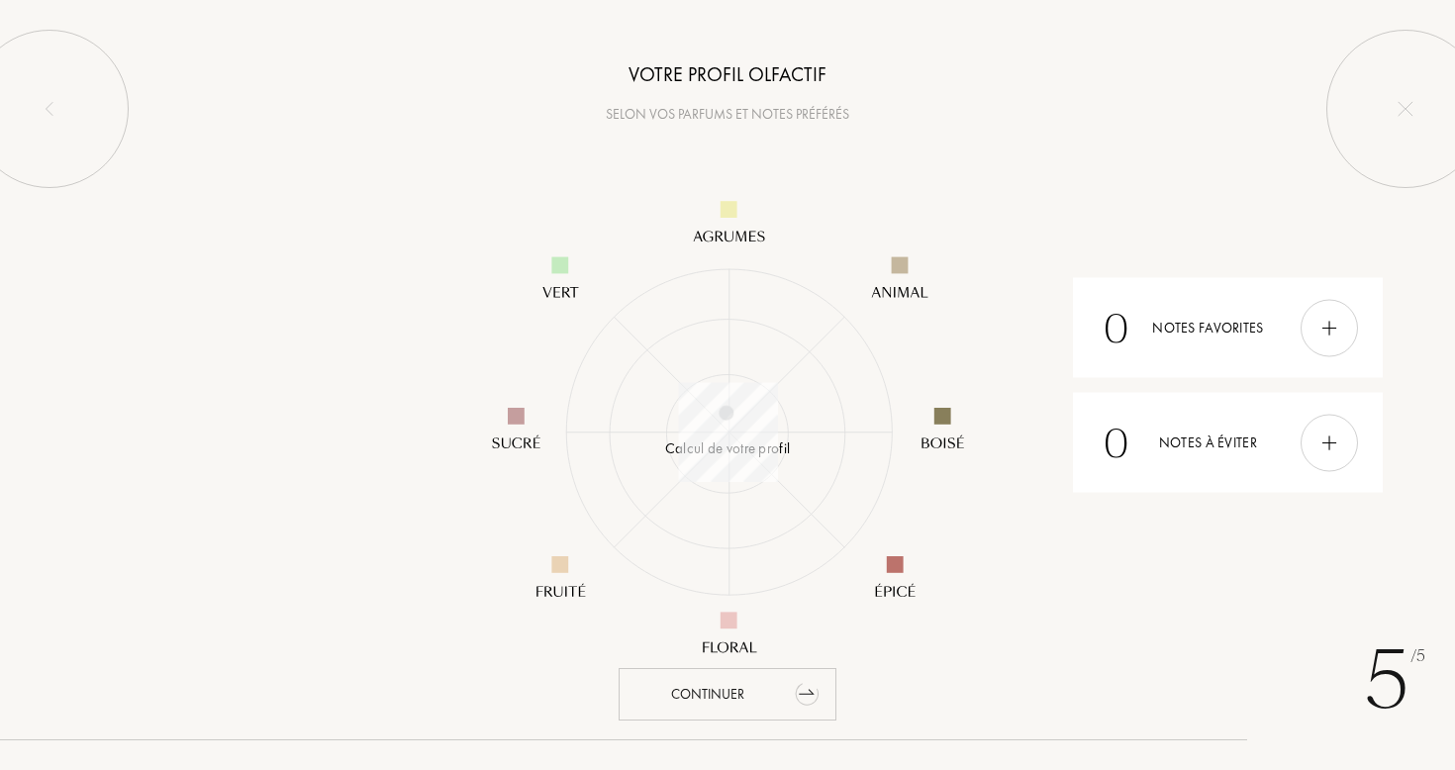
click at [790, 718] on div "Continuer" at bounding box center [728, 694] width 218 height 52
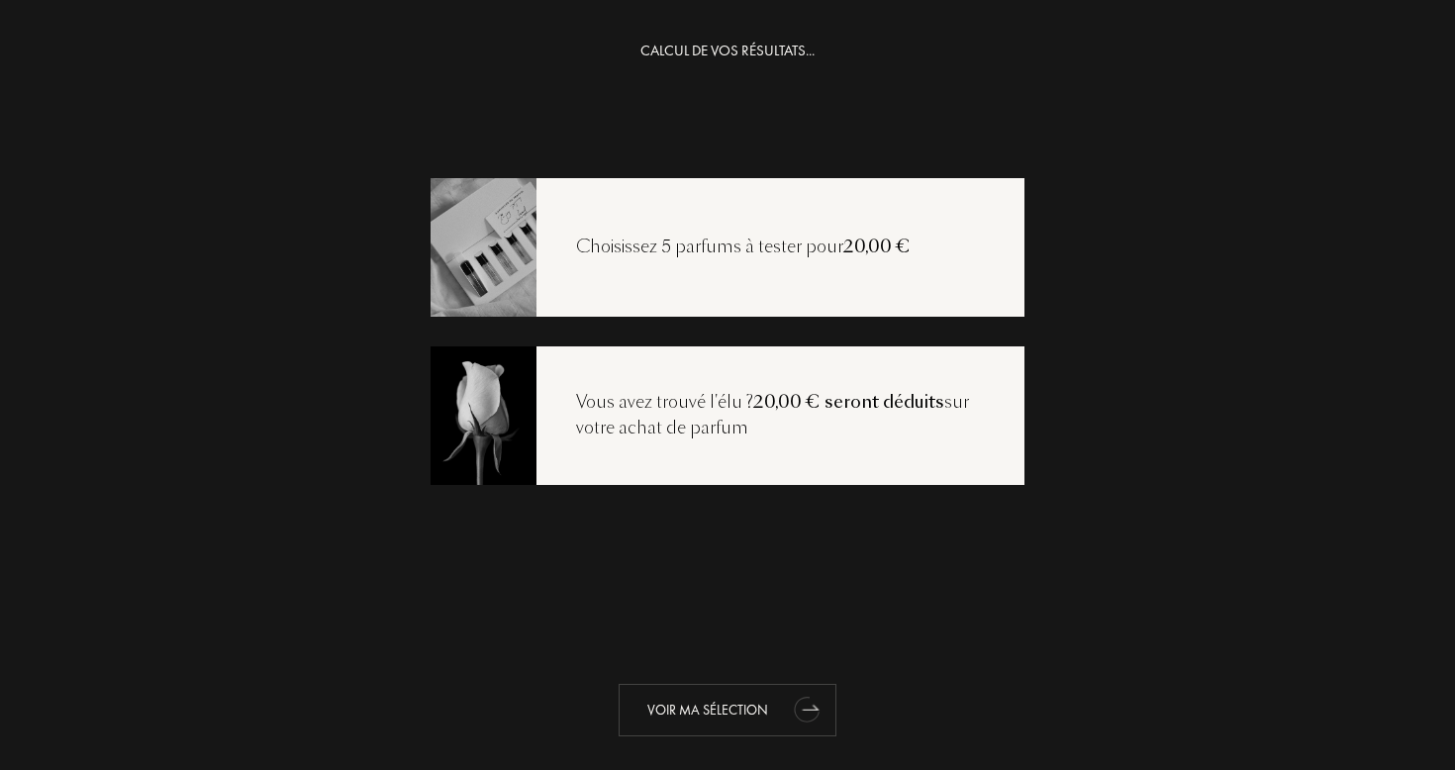
click at [774, 700] on div "Voir ma sélection" at bounding box center [728, 710] width 218 height 52
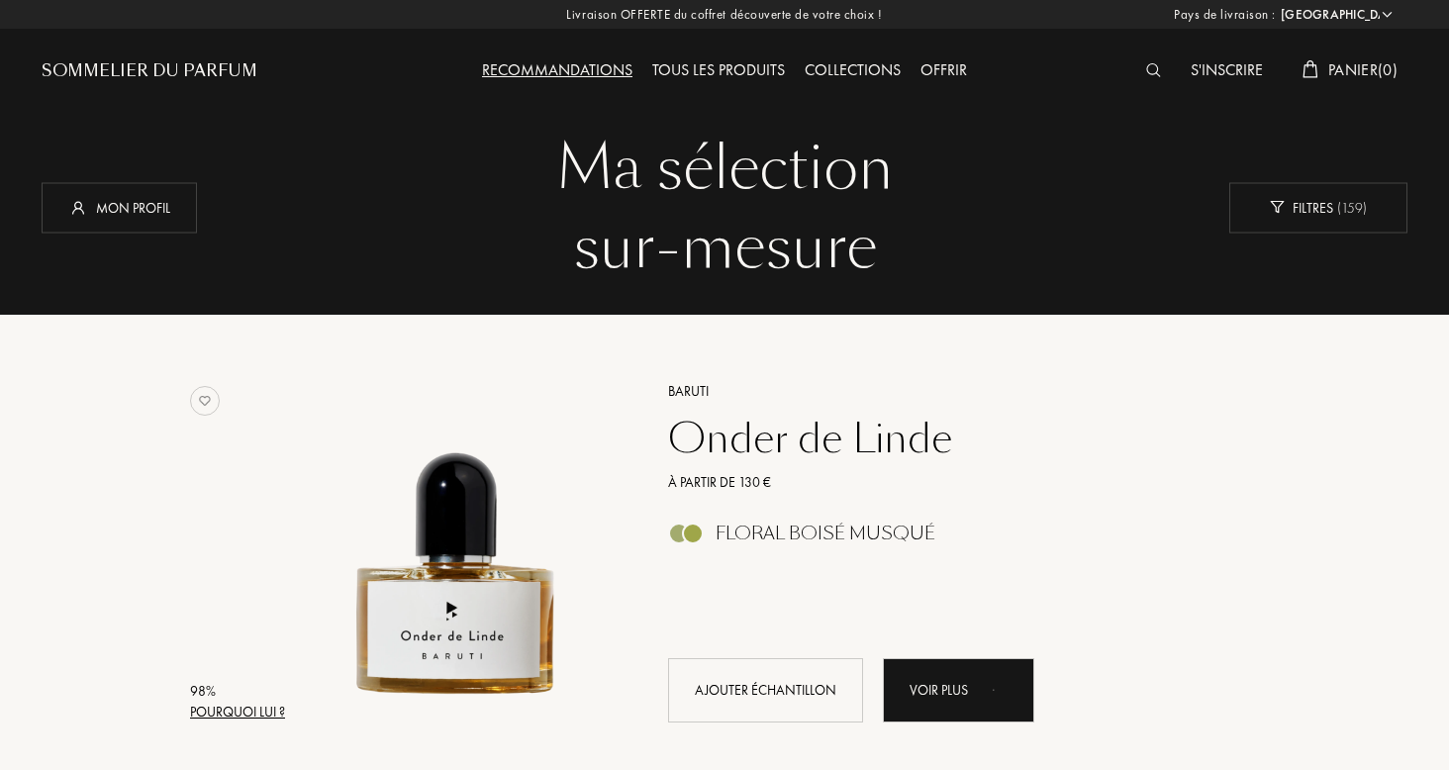
select select "FR"
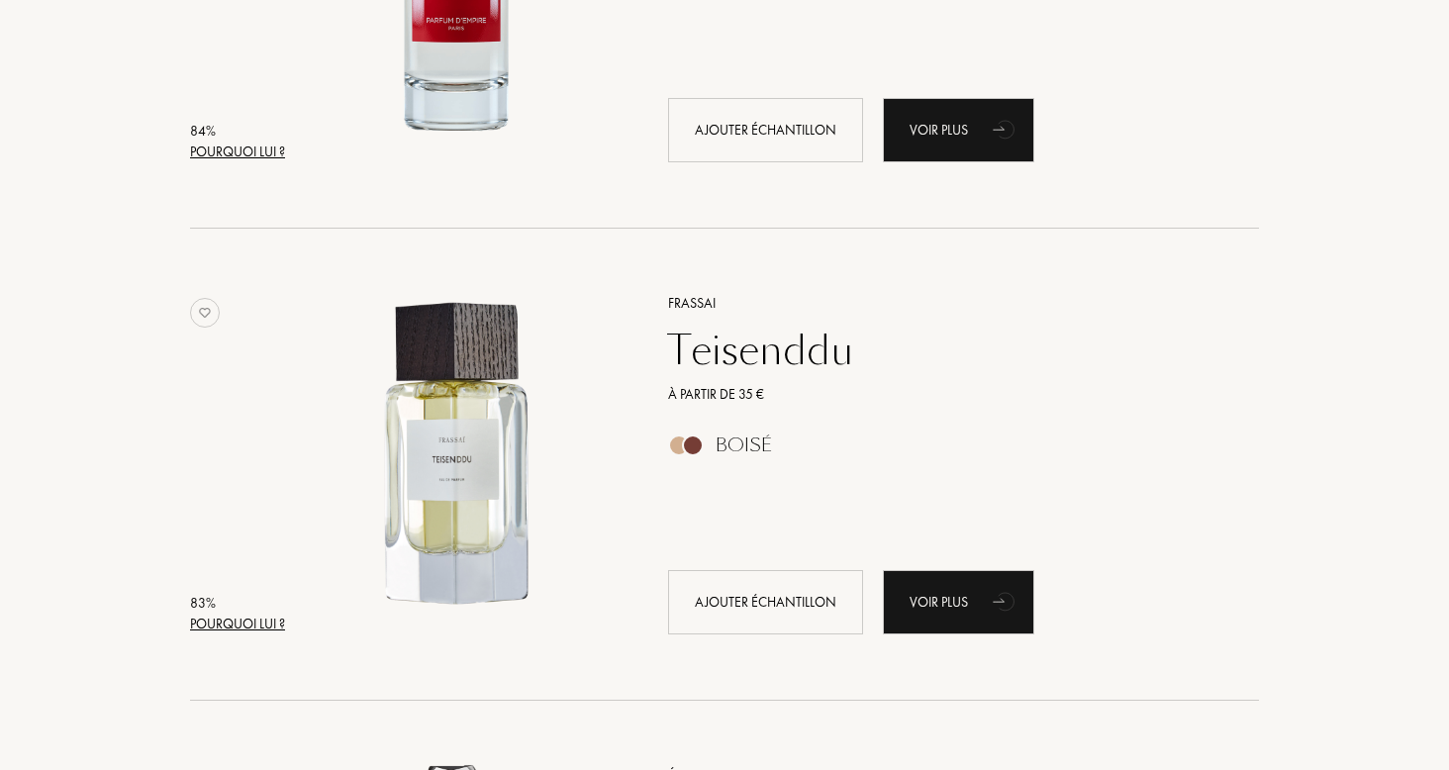
scroll to position [4679, 0]
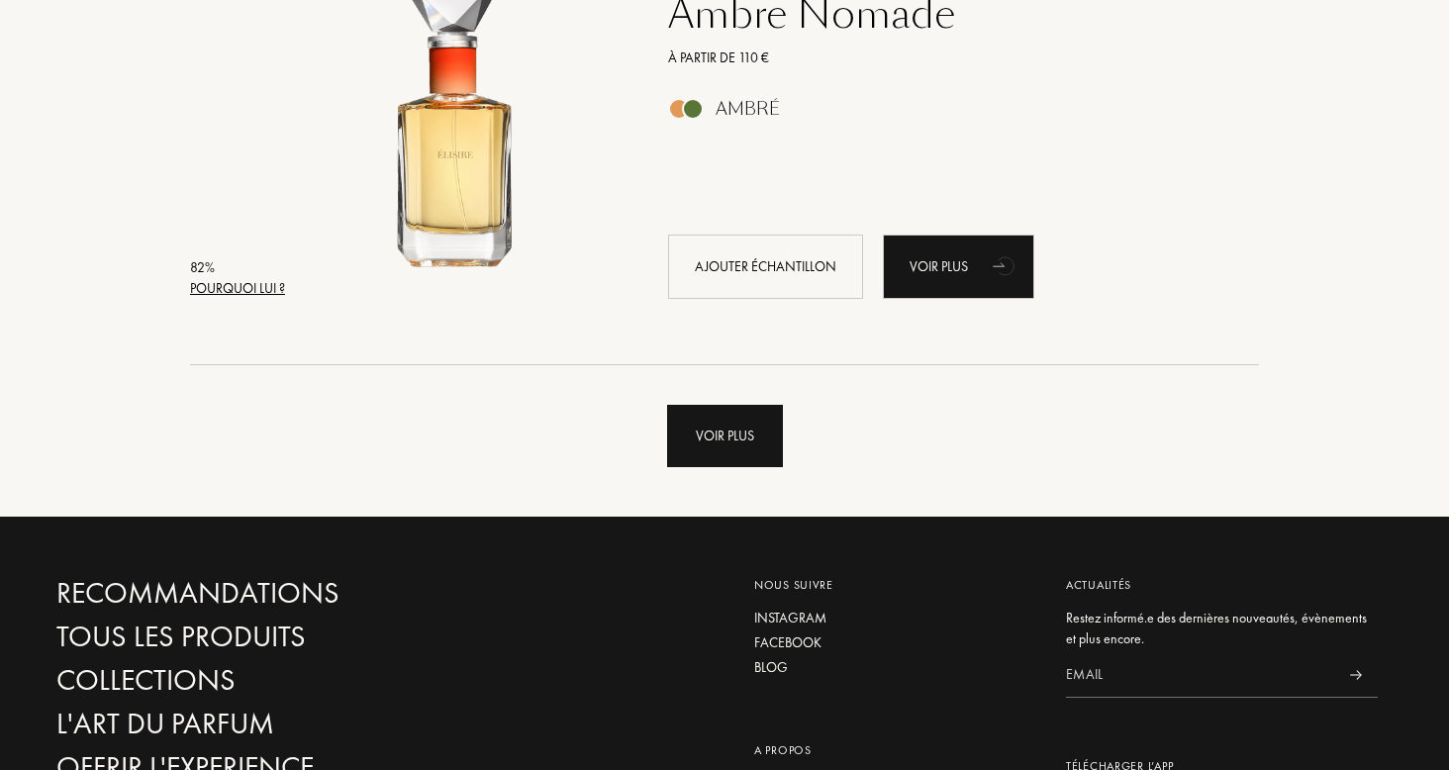
click at [719, 453] on div "Voir plus" at bounding box center [725, 436] width 116 height 62
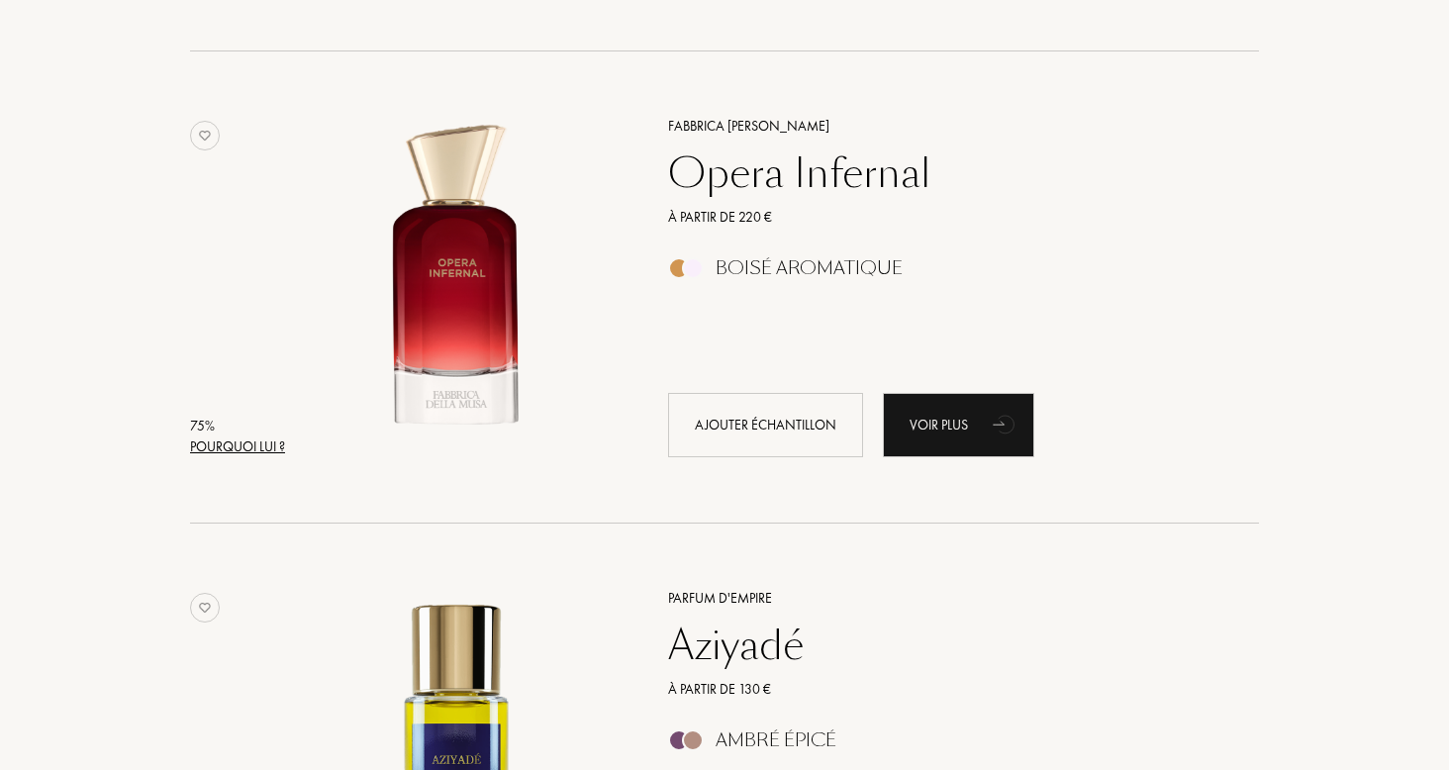
scroll to position [9226, 0]
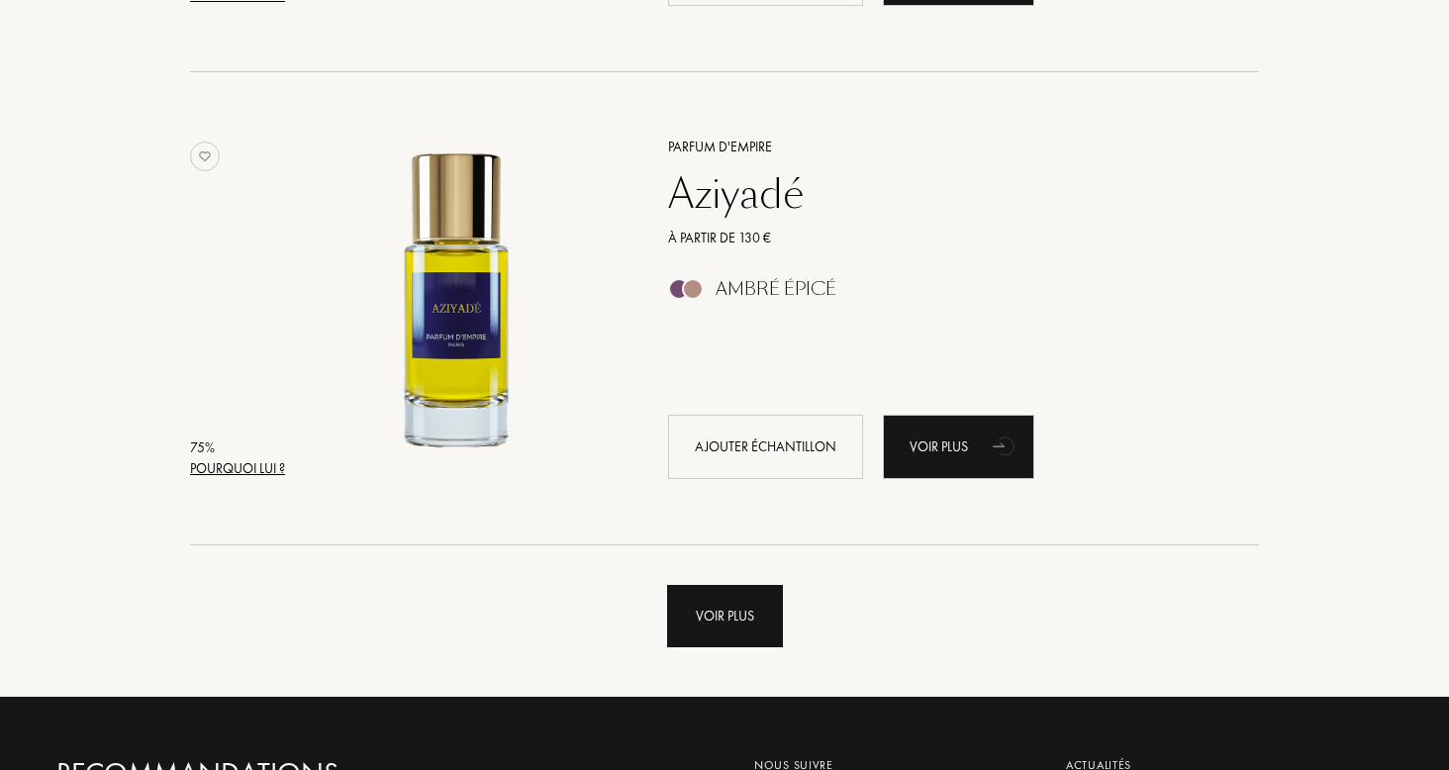
click at [742, 641] on div "Voir plus" at bounding box center [725, 616] width 116 height 62
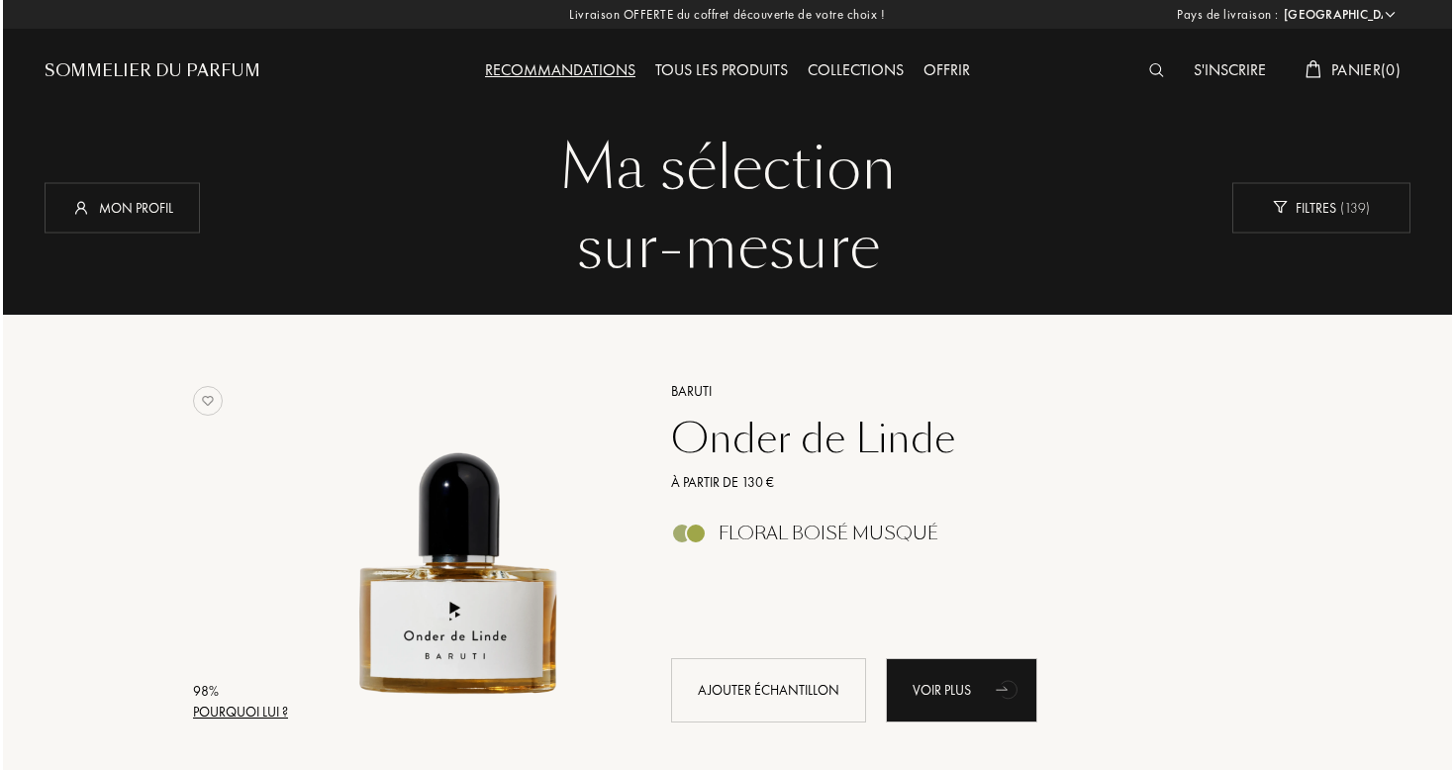
scroll to position [0, 0]
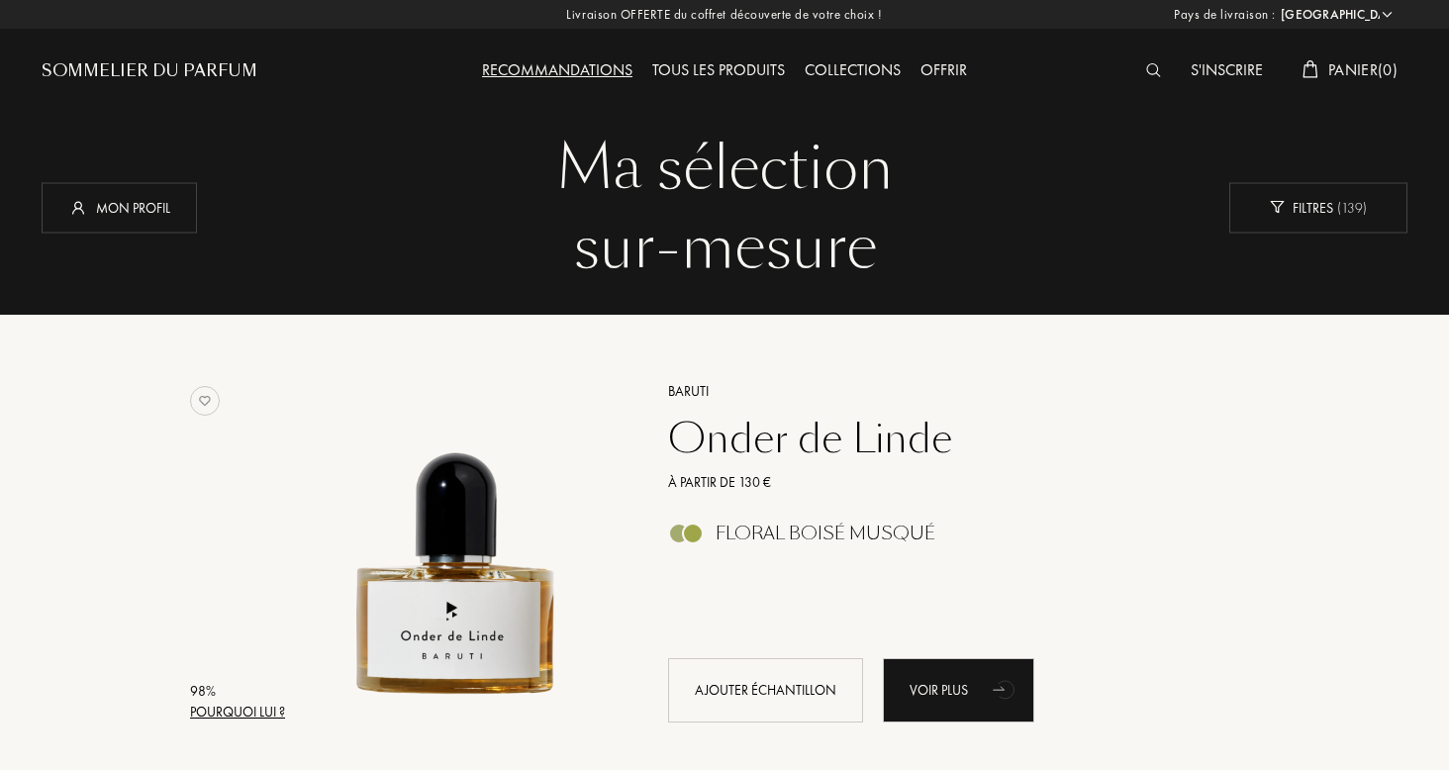
click at [1146, 74] on img at bounding box center [1153, 70] width 15 height 14
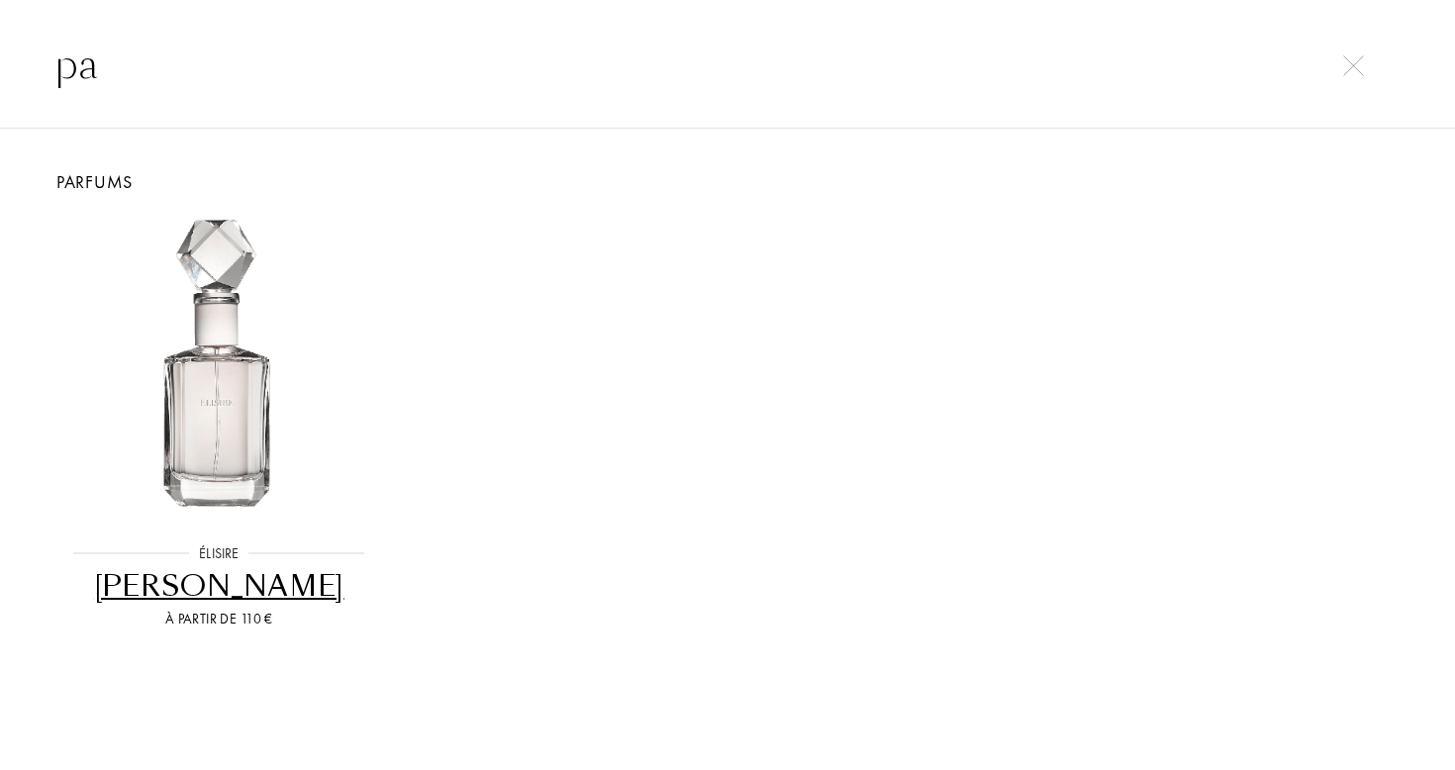
type input "p"
